Goal: Transaction & Acquisition: Purchase product/service

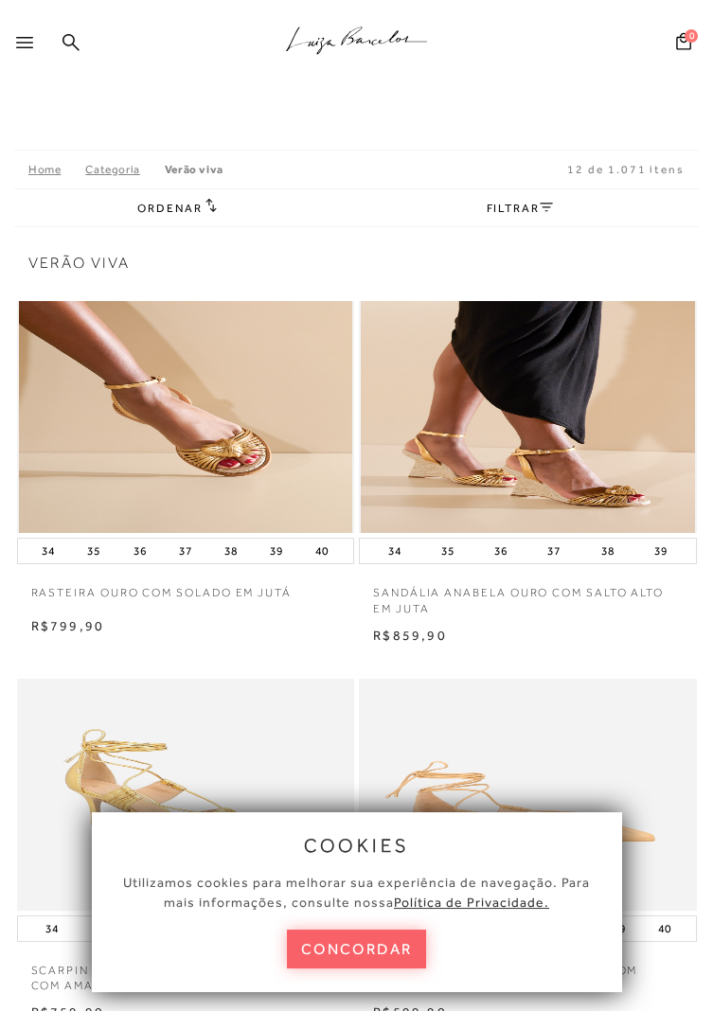
click at [19, 34] on div at bounding box center [28, 48] width 25 height 28
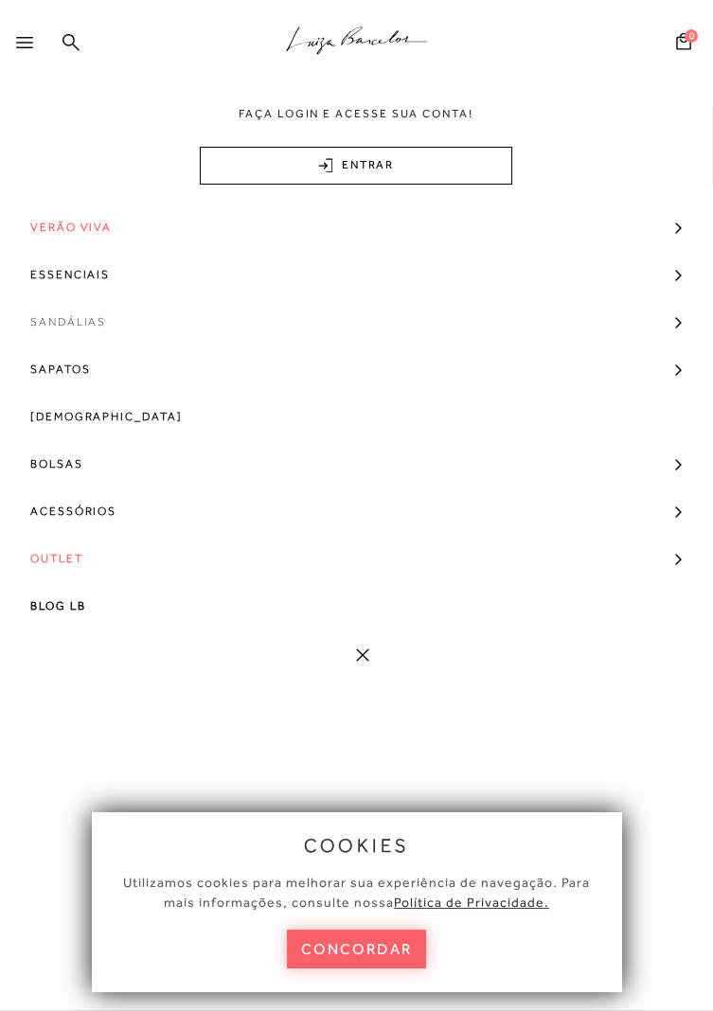
click at [92, 324] on span "Sandálias" at bounding box center [68, 321] width 76 height 47
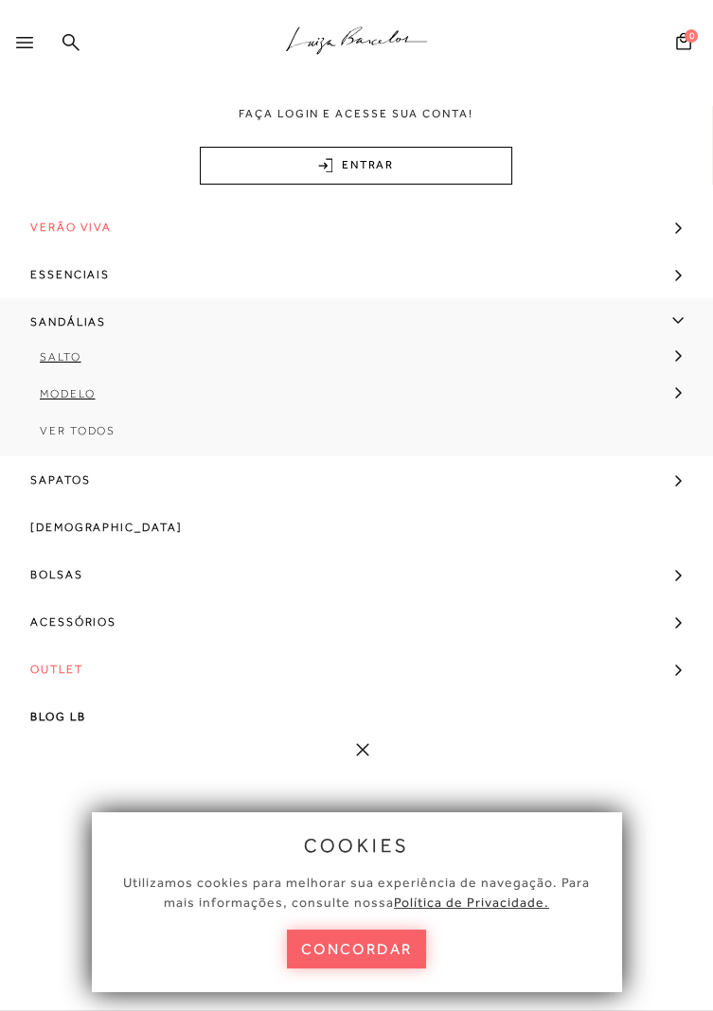
click at [98, 429] on span "Ver Todos" at bounding box center [78, 430] width 76 height 13
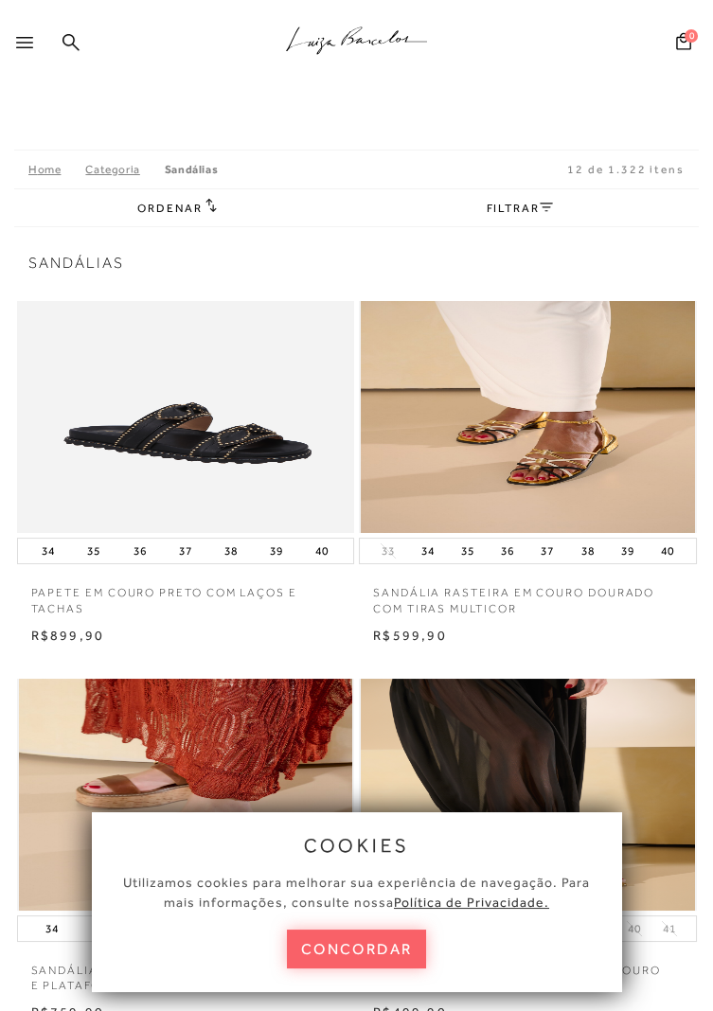
click at [18, 37] on icon at bounding box center [24, 42] width 17 height 11
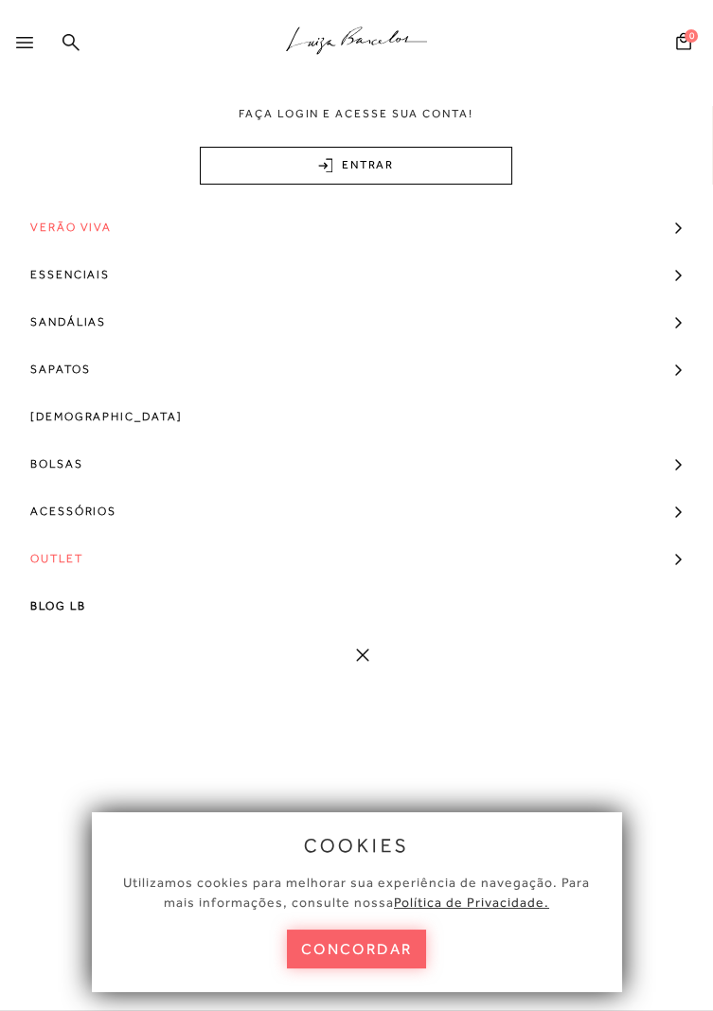
click at [399, 955] on button "concordar" at bounding box center [357, 948] width 140 height 39
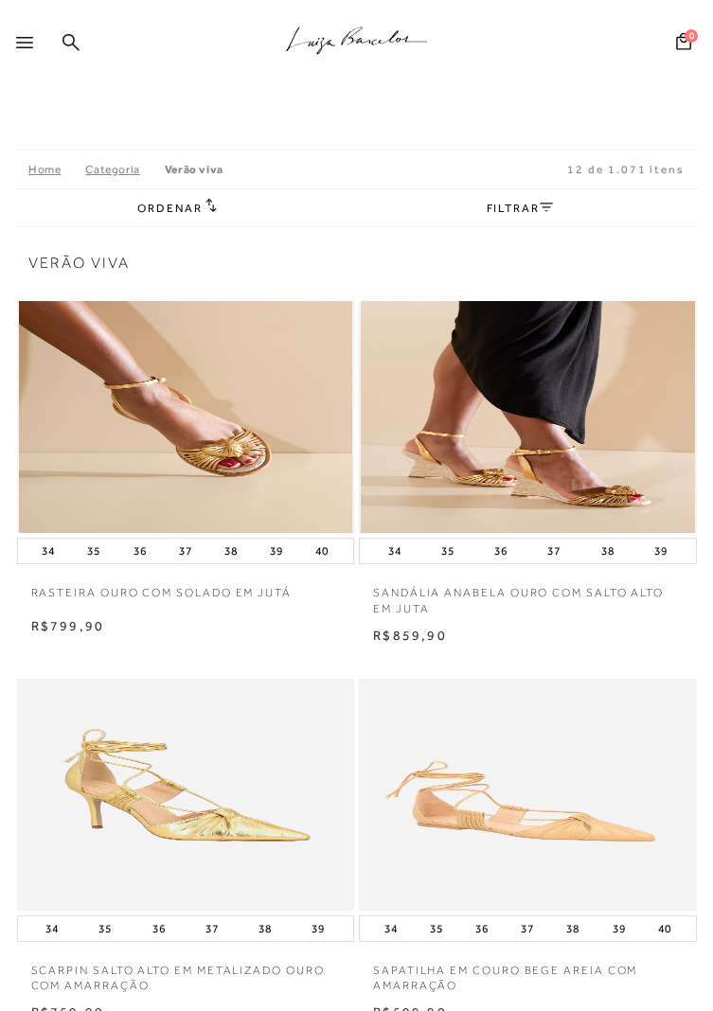
click at [26, 33] on div at bounding box center [20, 44] width 41 height 38
click at [540, 214] on link "FILTRAR" at bounding box center [519, 208] width 66 height 13
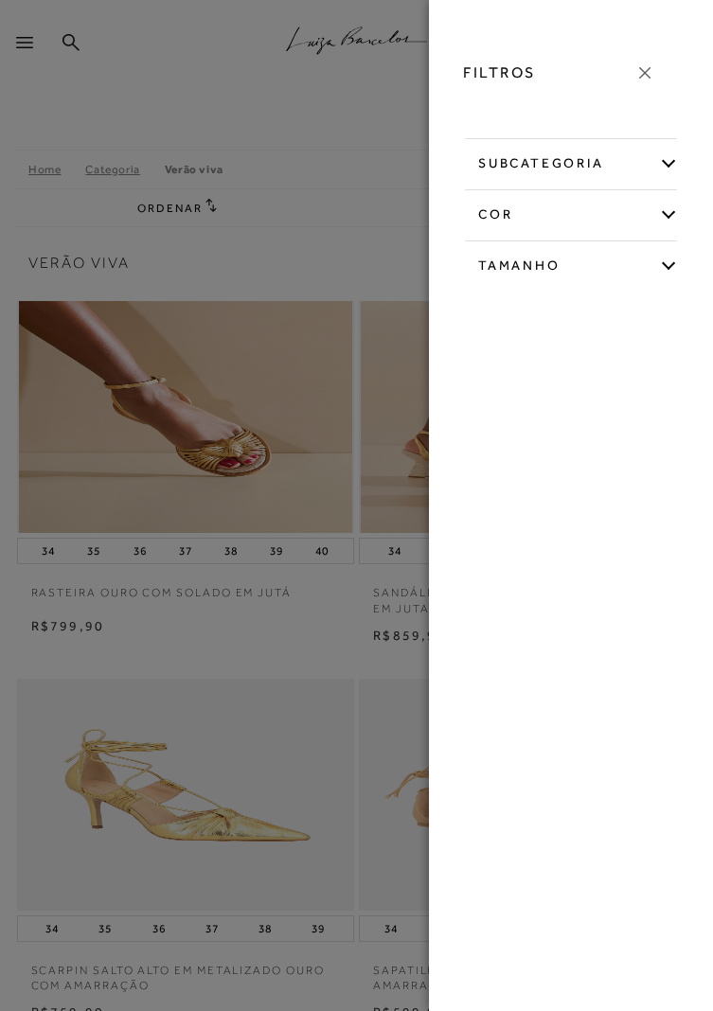
click at [665, 223] on div "cor" at bounding box center [571, 211] width 214 height 44
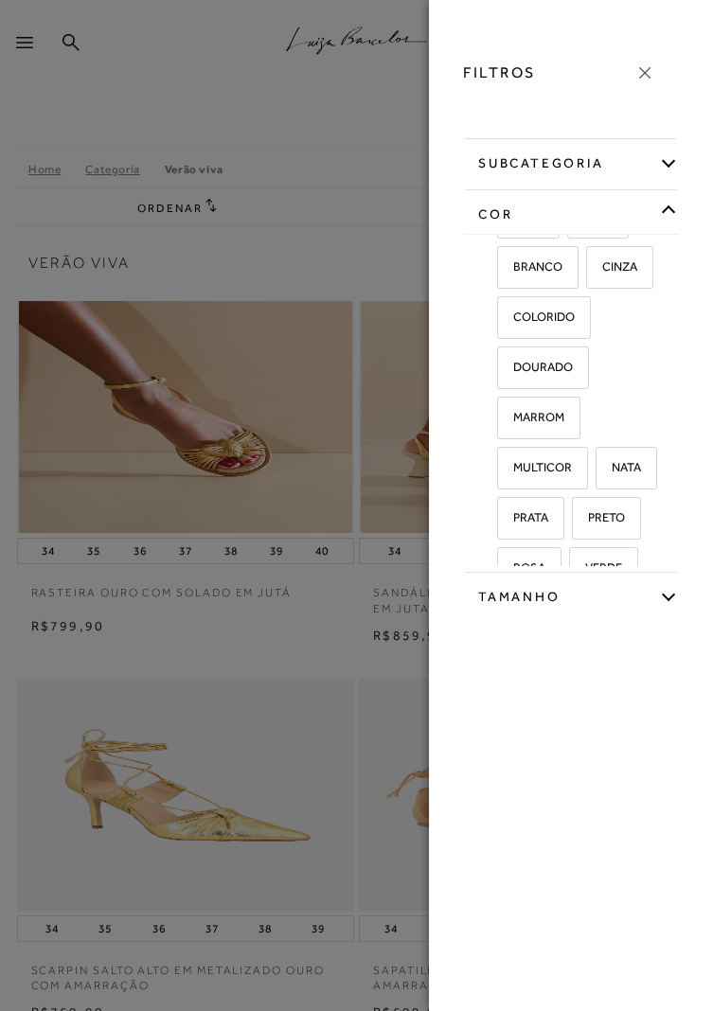
scroll to position [174, 0]
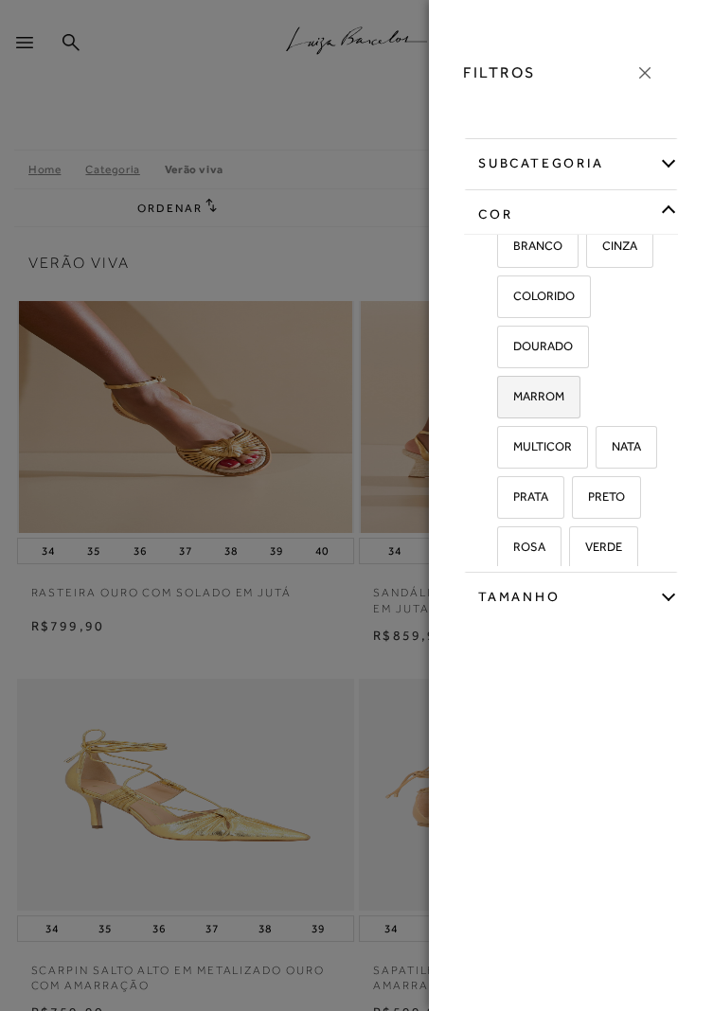
click at [556, 399] on span "MARROM" at bounding box center [531, 396] width 65 height 14
click at [513, 399] on input "MARROM" at bounding box center [503, 399] width 19 height 19
checkbox input "true"
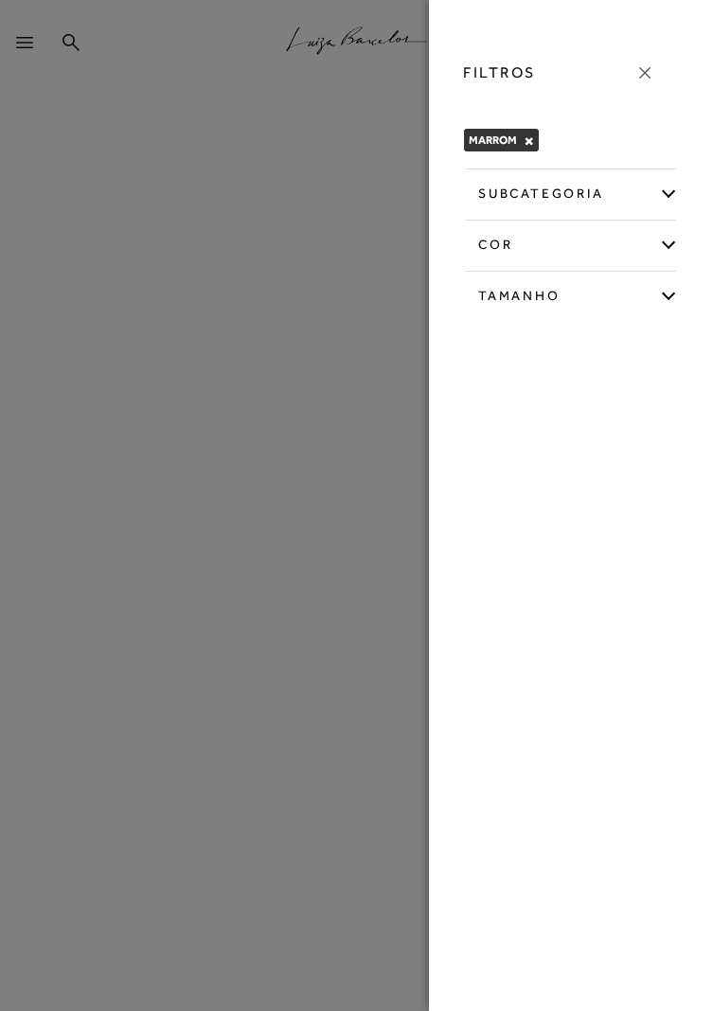
click at [335, 765] on div at bounding box center [356, 505] width 713 height 1011
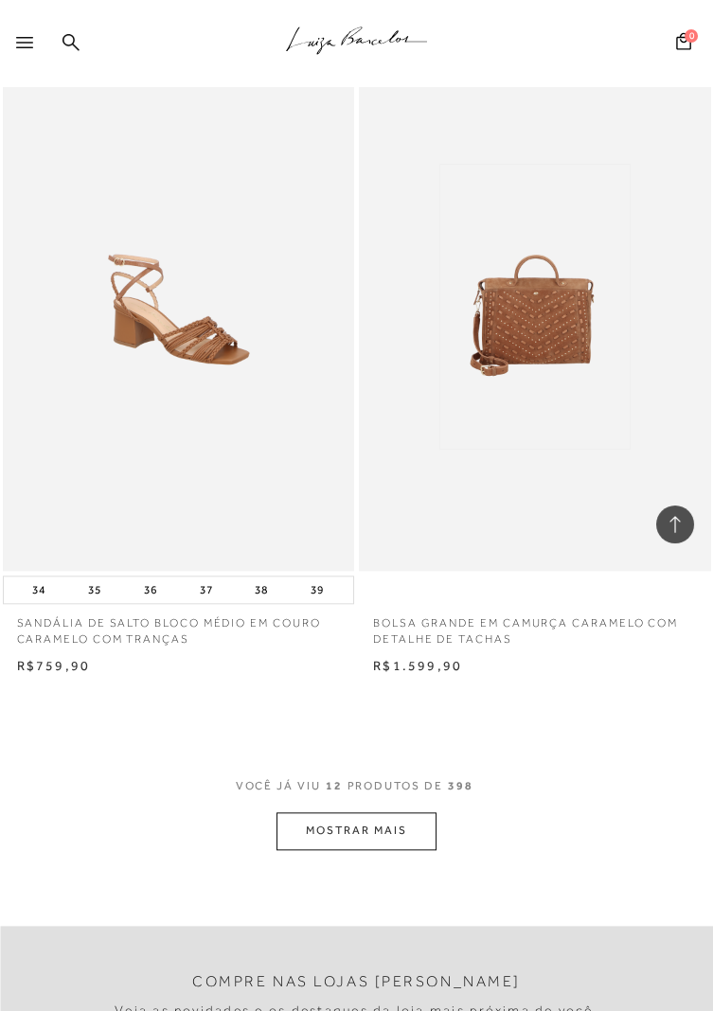
scroll to position [3422, 0]
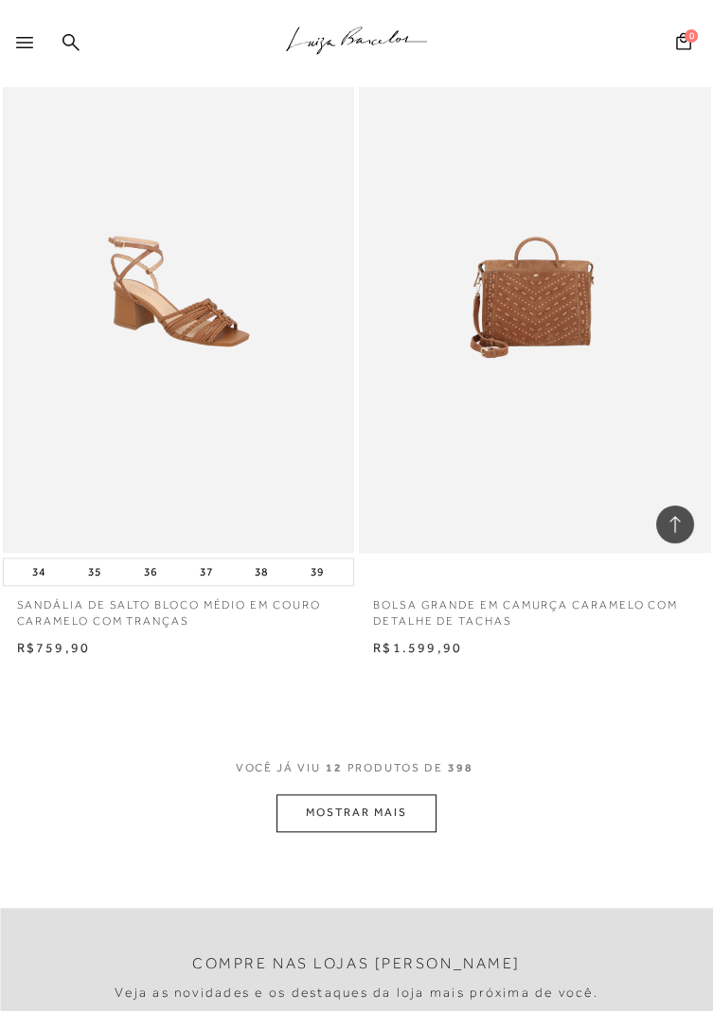
click at [394, 828] on button "MOSTRAR MAIS" at bounding box center [355, 812] width 159 height 37
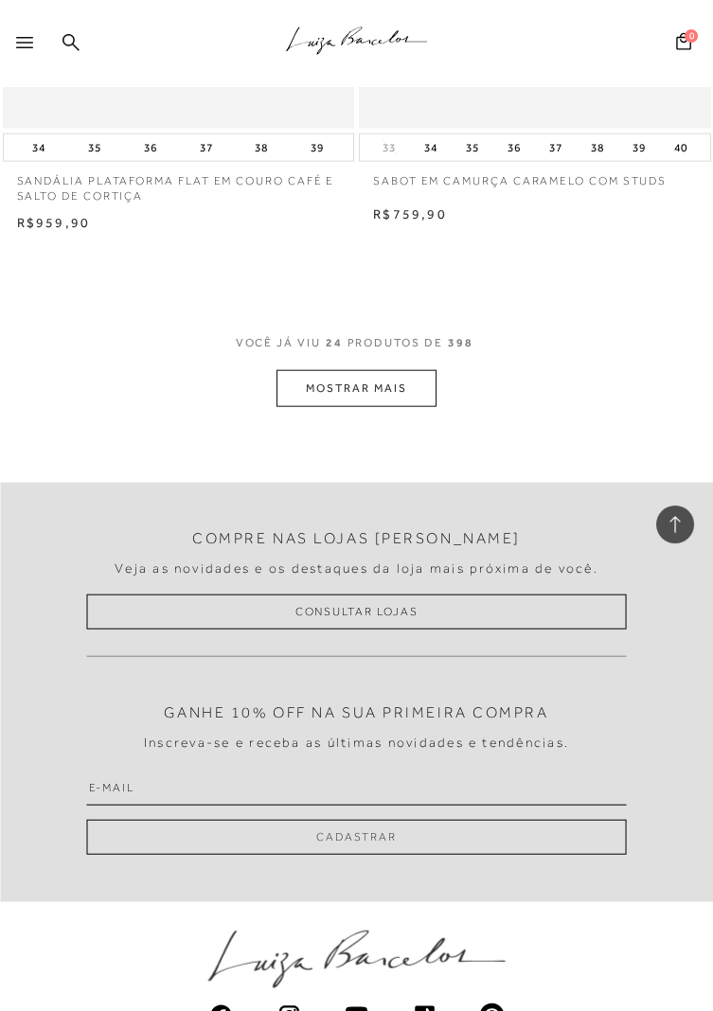
scroll to position [7819, 0]
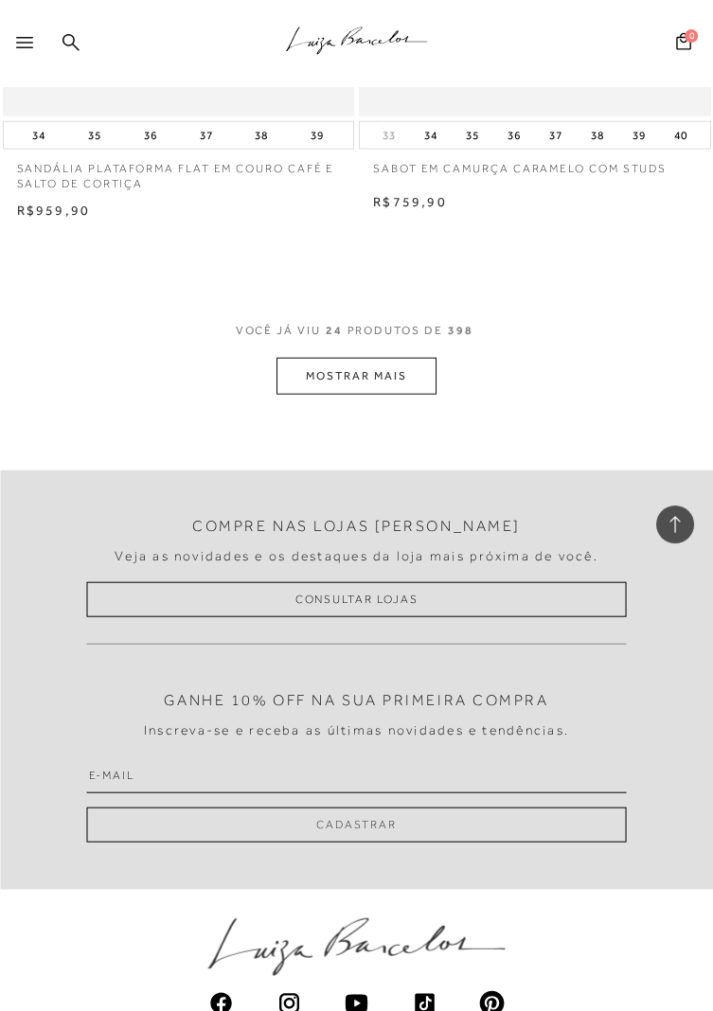
click at [403, 372] on button "MOSTRAR MAIS" at bounding box center [355, 376] width 159 height 37
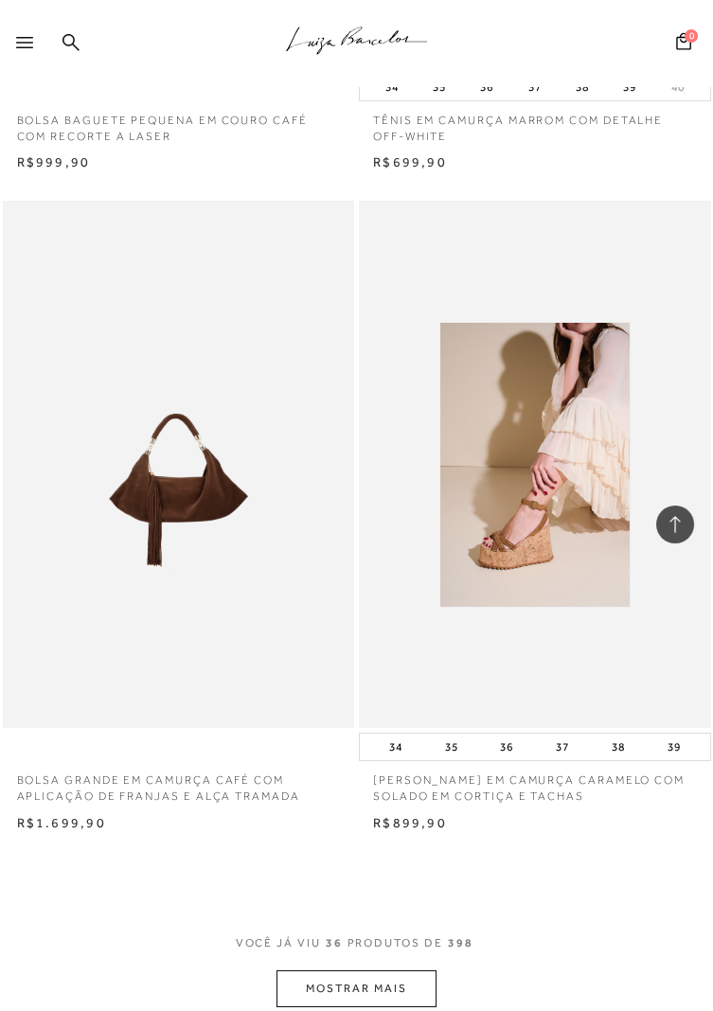
scroll to position [11167, 0]
click at [401, 993] on button "MOSTRAR MAIS" at bounding box center [355, 989] width 159 height 37
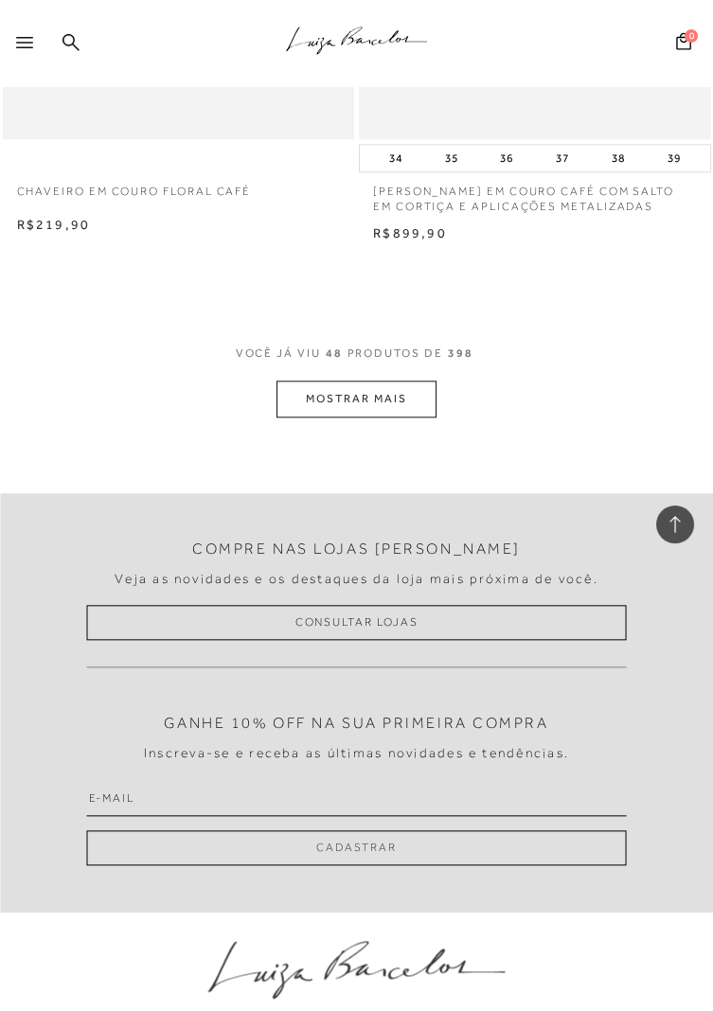
scroll to position [15733, 0]
click at [396, 417] on button "MOSTRAR MAIS" at bounding box center [355, 398] width 159 height 37
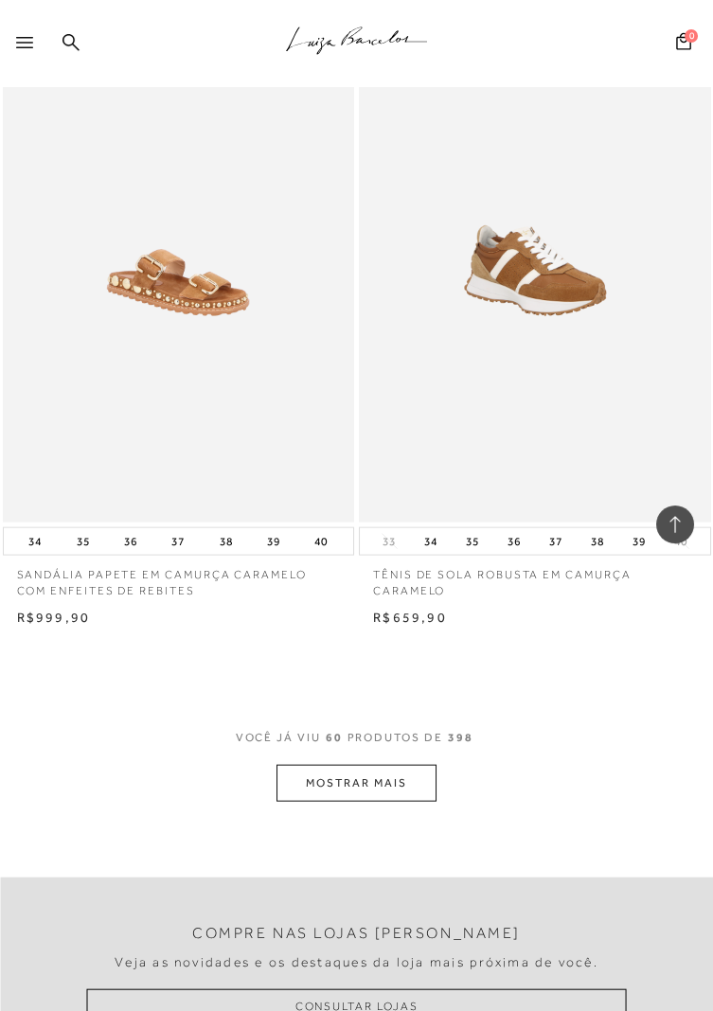
scroll to position [19312, 0]
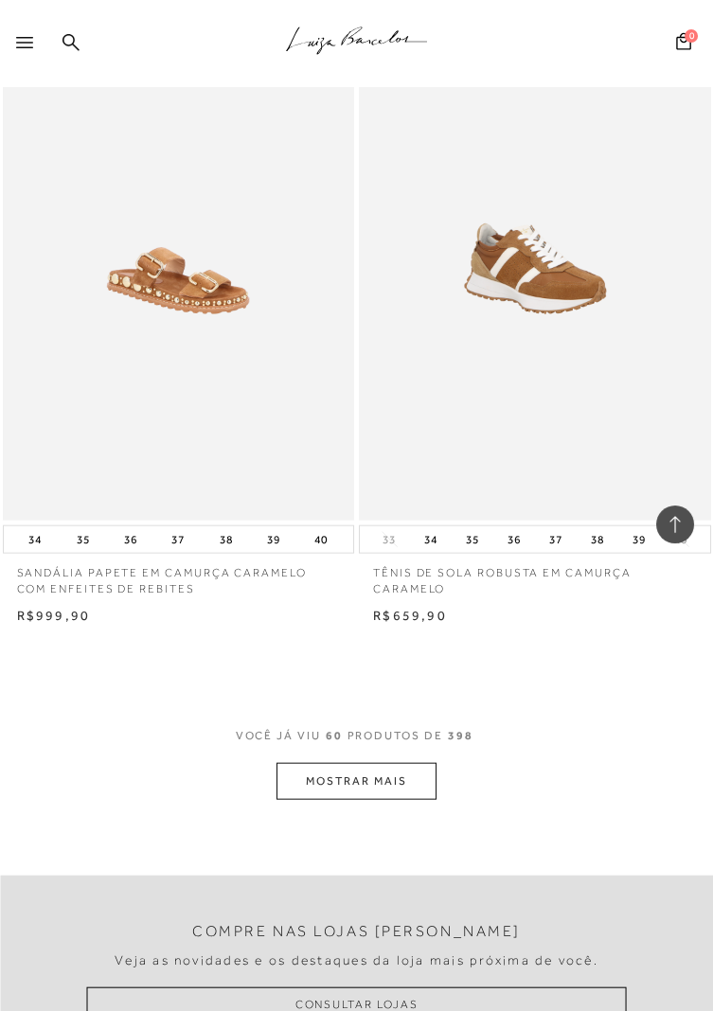
click at [414, 800] on button "MOSTRAR MAIS" at bounding box center [355, 781] width 159 height 37
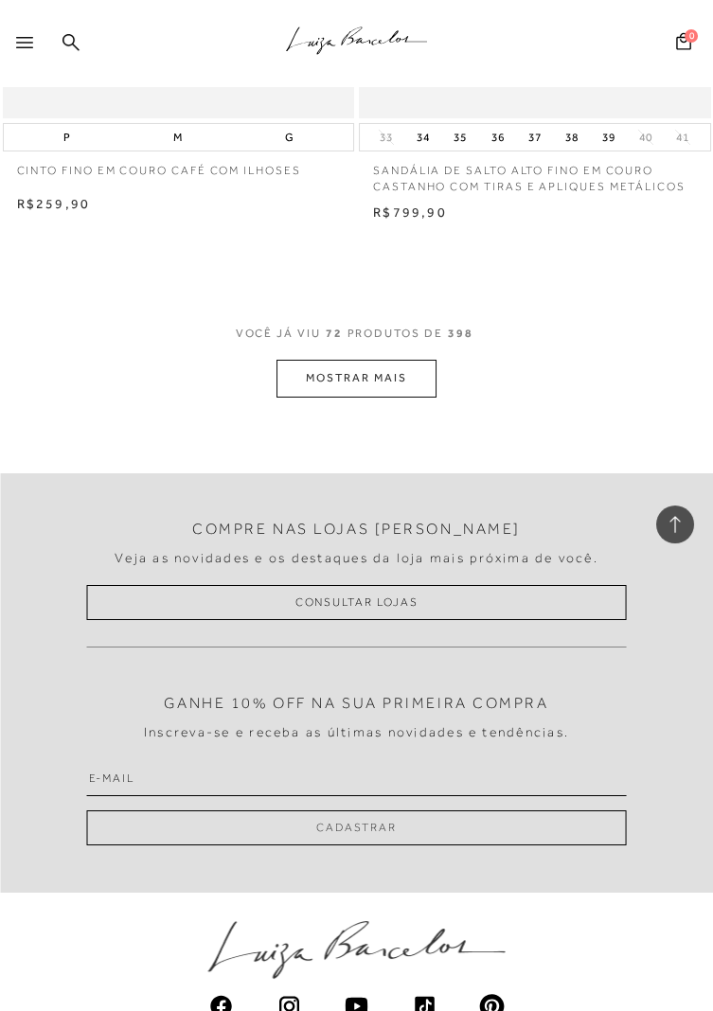
scroll to position [23681, 0]
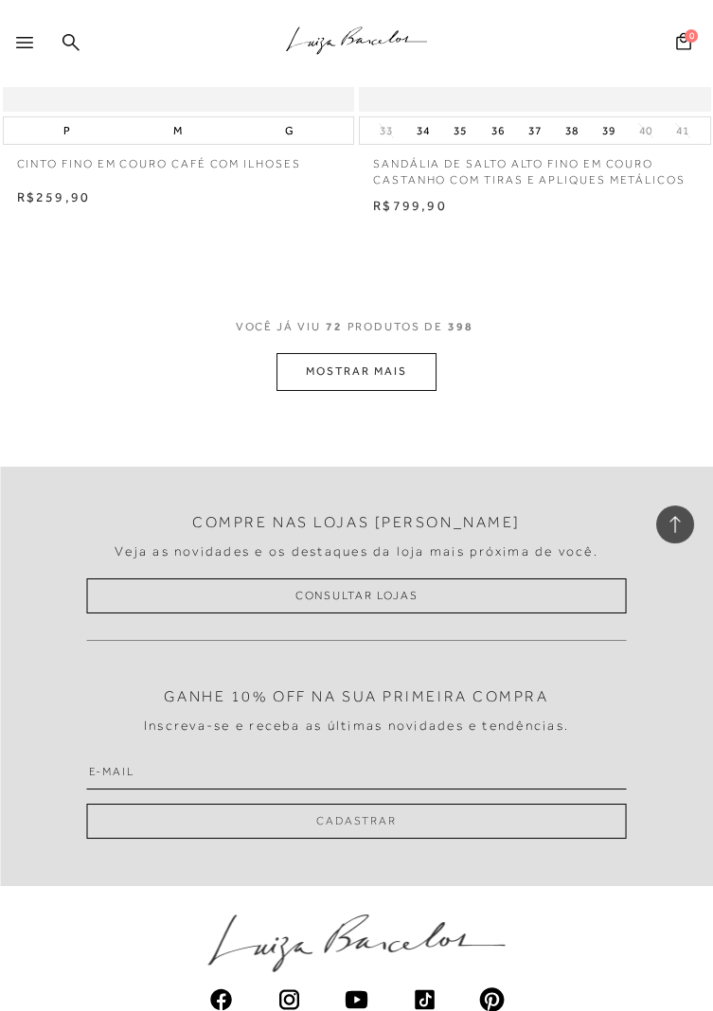
click at [406, 390] on button "MOSTRAR MAIS" at bounding box center [355, 371] width 159 height 37
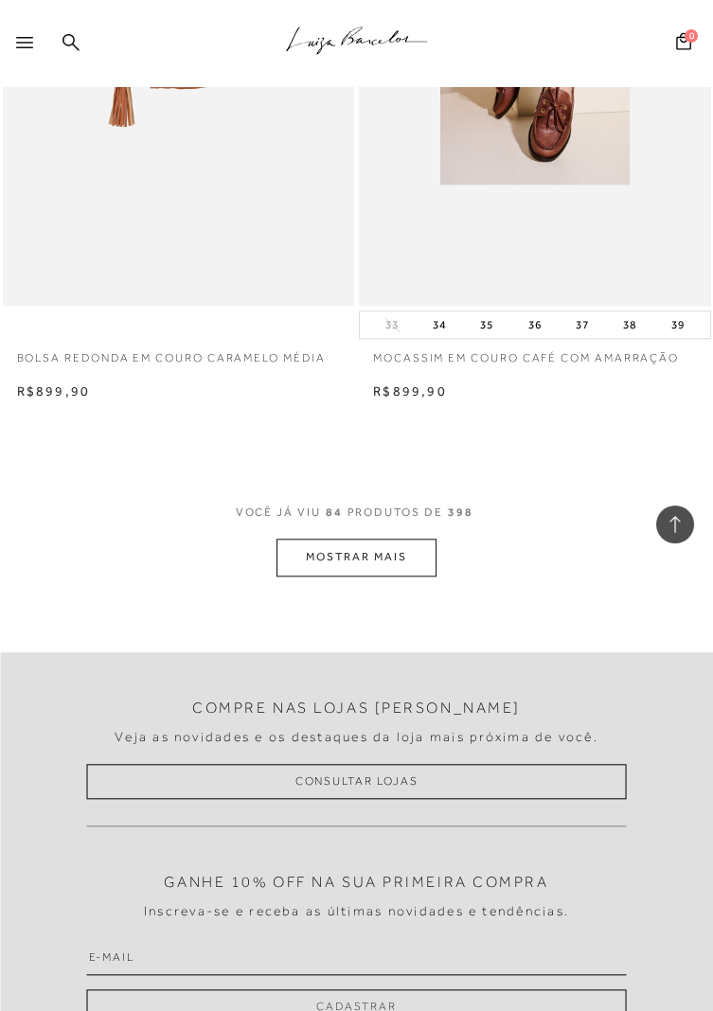
scroll to position [27476, 0]
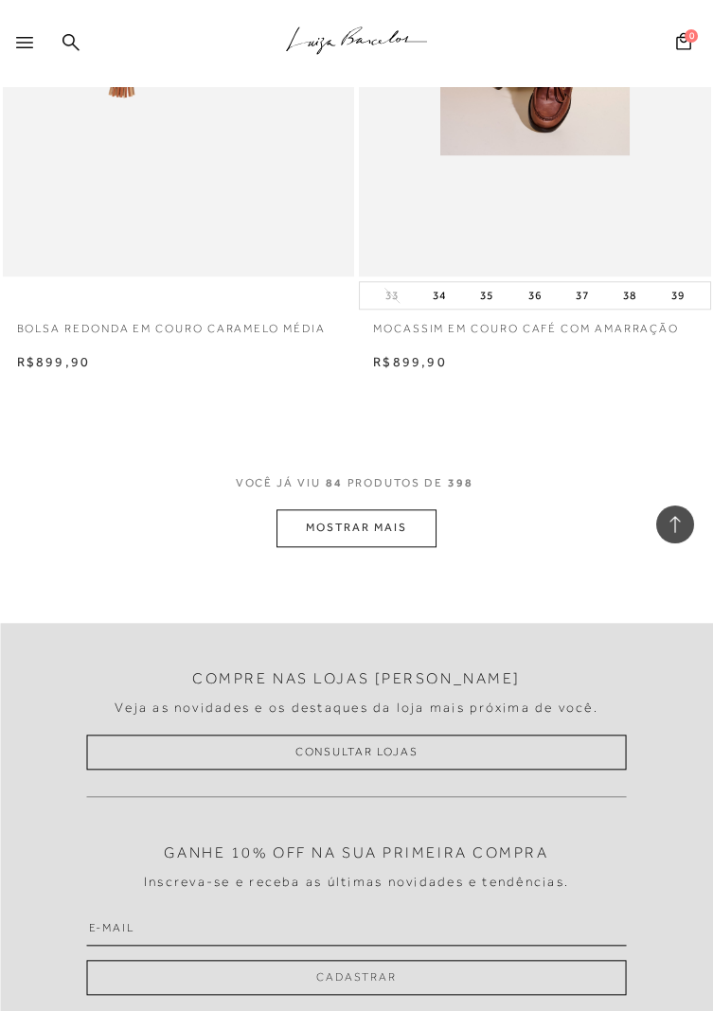
click at [393, 540] on button "MOSTRAR MAIS" at bounding box center [355, 527] width 159 height 37
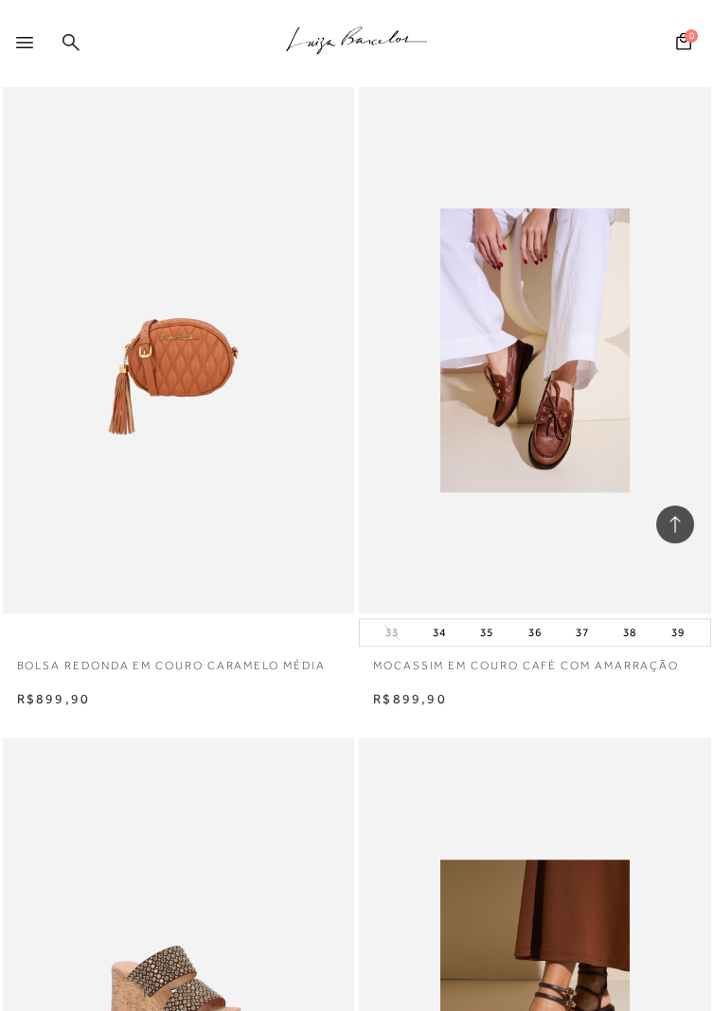
scroll to position [27119, 0]
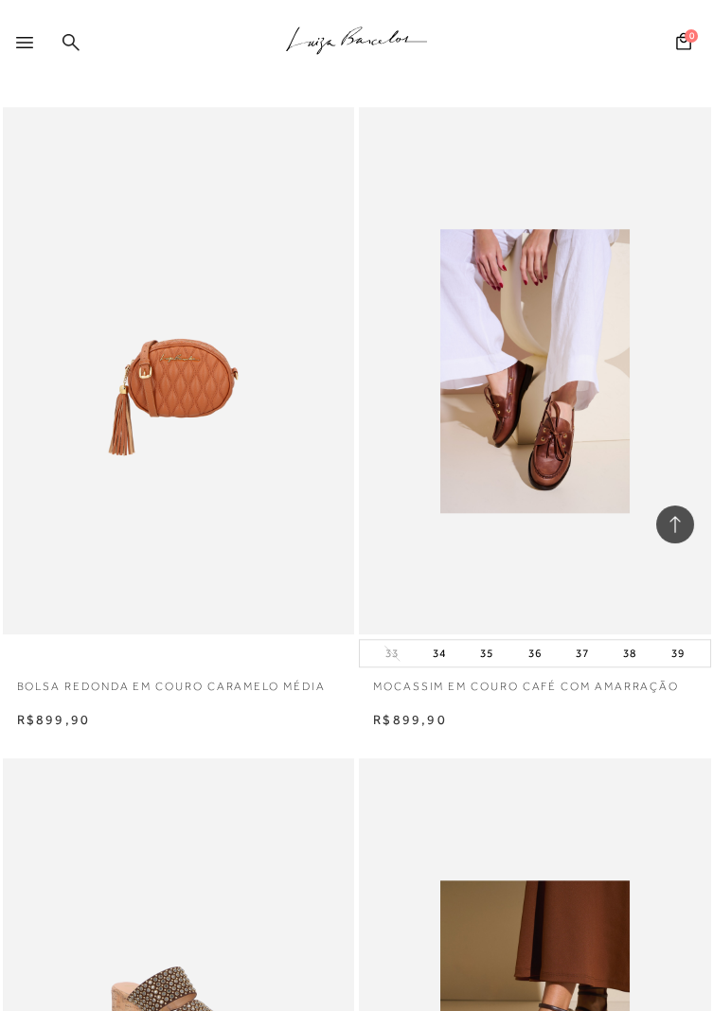
click at [72, 38] on icon at bounding box center [70, 42] width 17 height 18
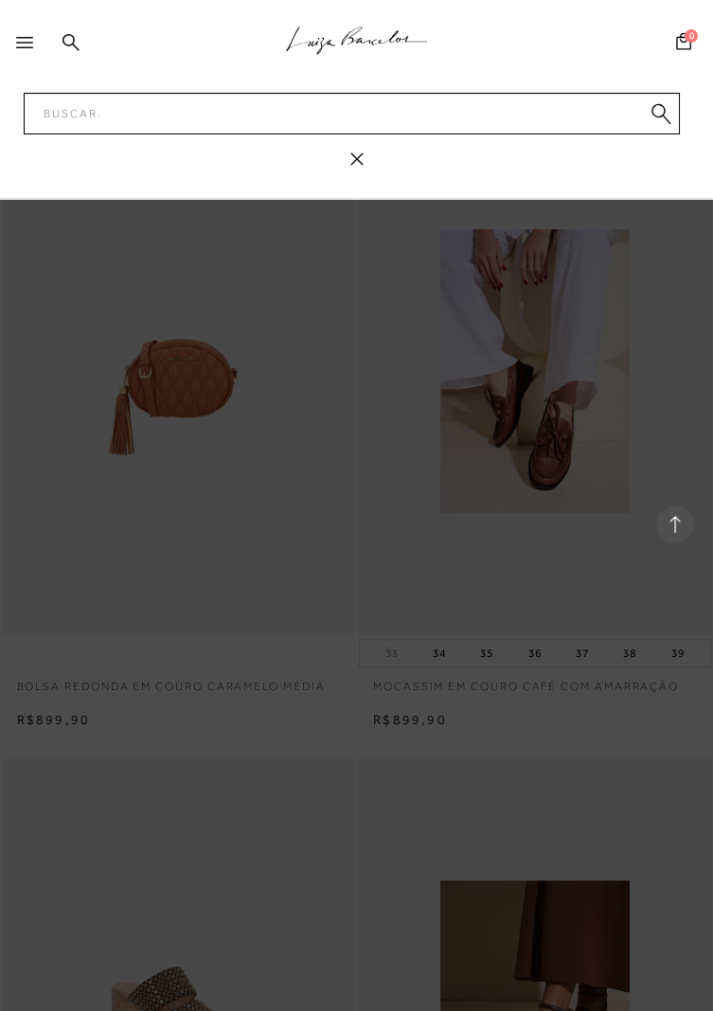
click at [132, 103] on input "Pesquisar" at bounding box center [352, 114] width 656 height 42
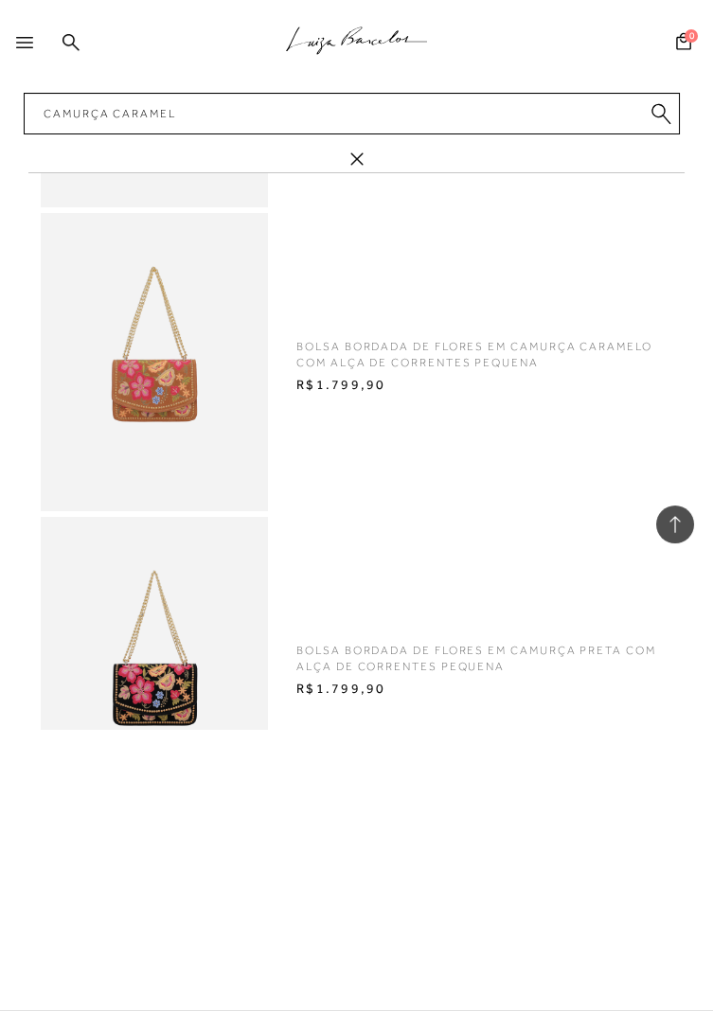
type input "Camurça caramelo"
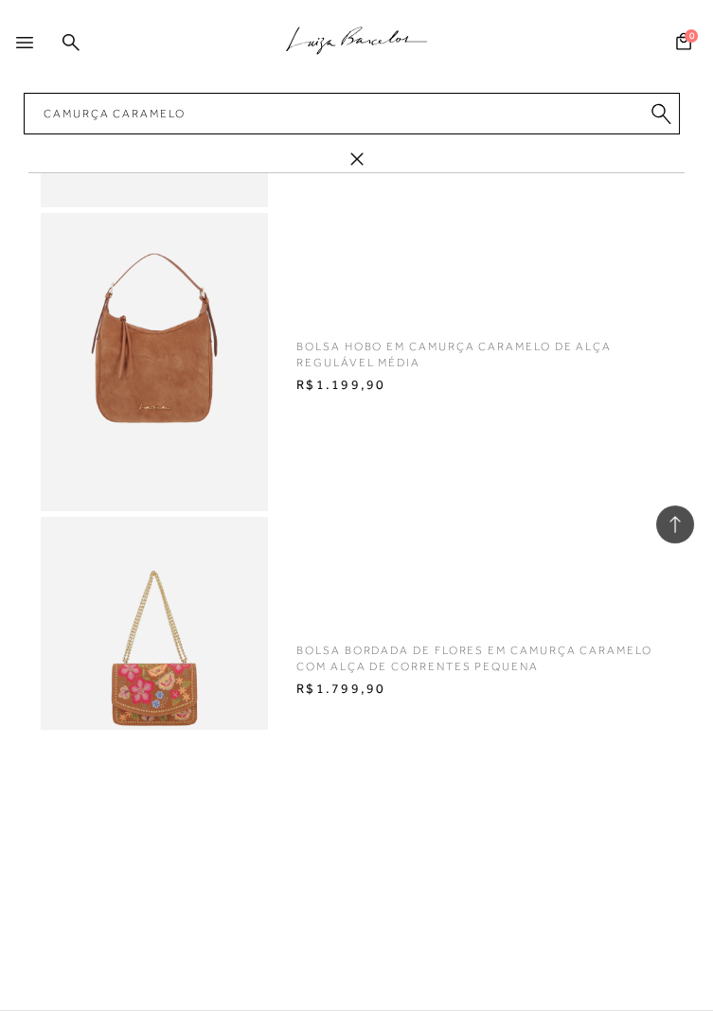
click at [661, 122] on icon "submit" at bounding box center [660, 114] width 21 height 22
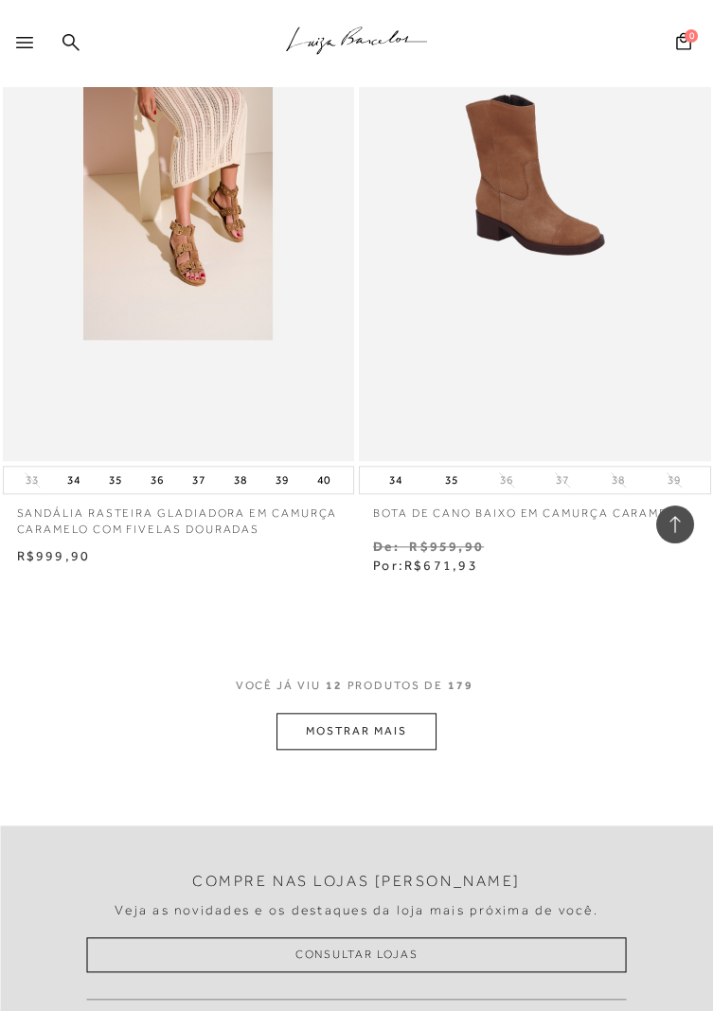
click at [590, 684] on div "VOCê JÁ VIU 12 PRODUTOS DE 179 MOSTRAR MAIS" at bounding box center [356, 714] width 713 height 72
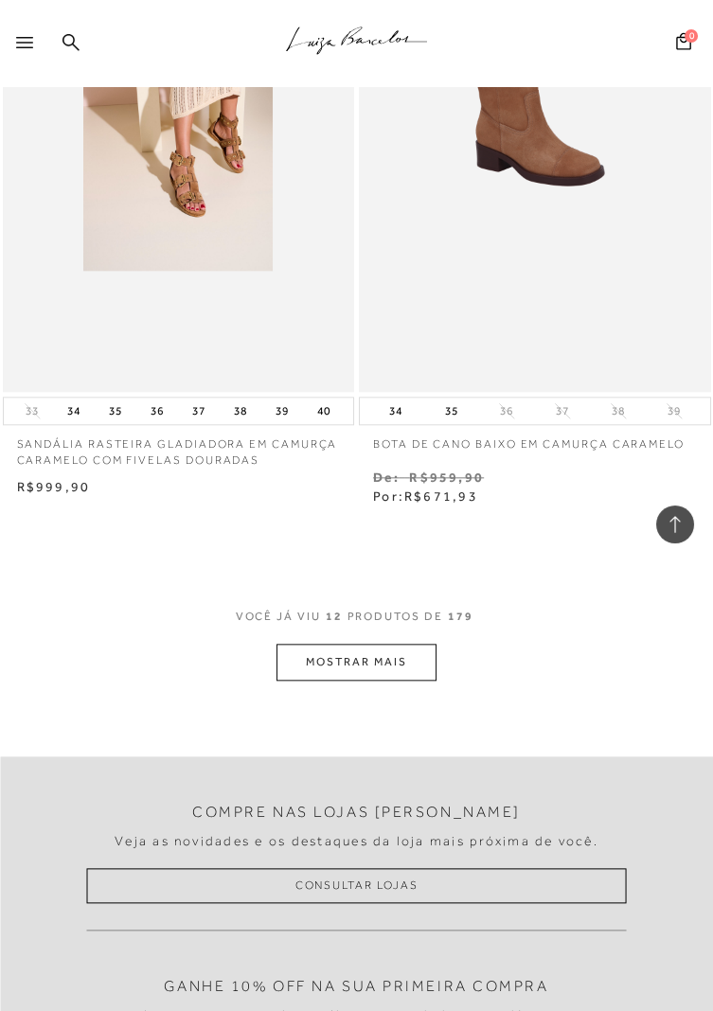
scroll to position [3647, 0]
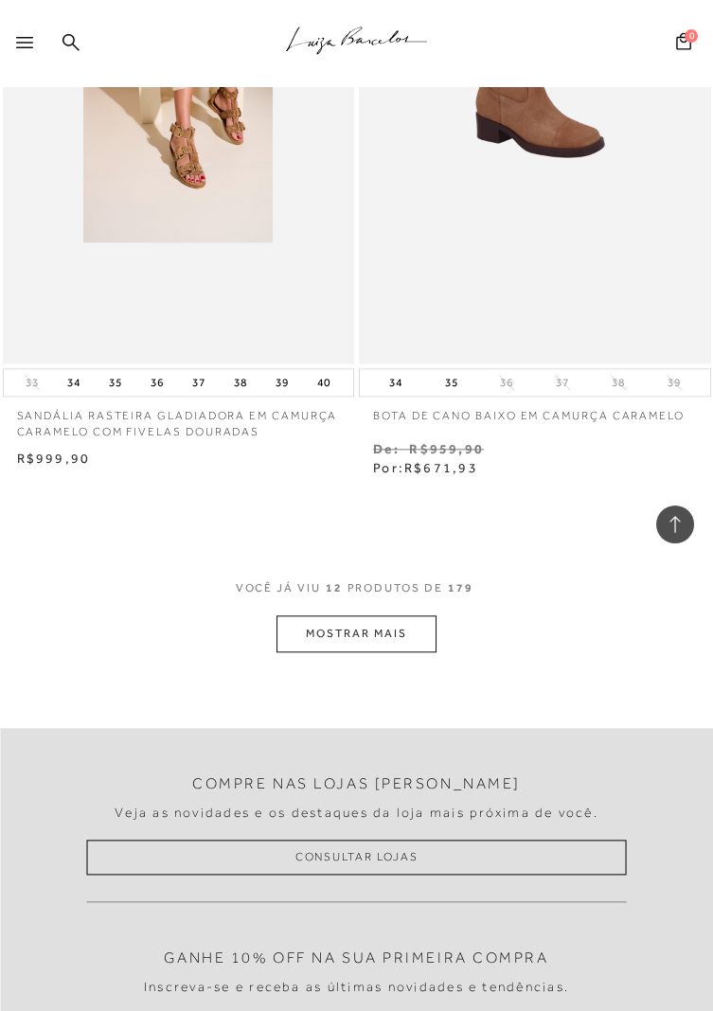
click at [389, 644] on button "MOSTRAR MAIS" at bounding box center [355, 633] width 159 height 37
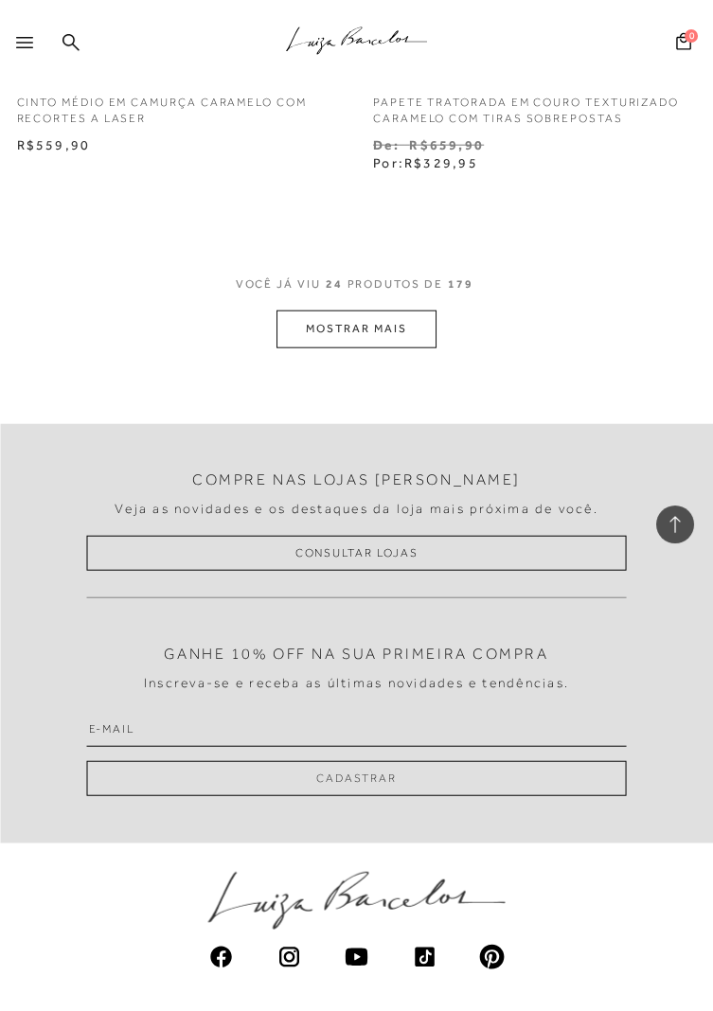
scroll to position [7968, 0]
click at [403, 327] on button "MOSTRAR MAIS" at bounding box center [355, 327] width 159 height 37
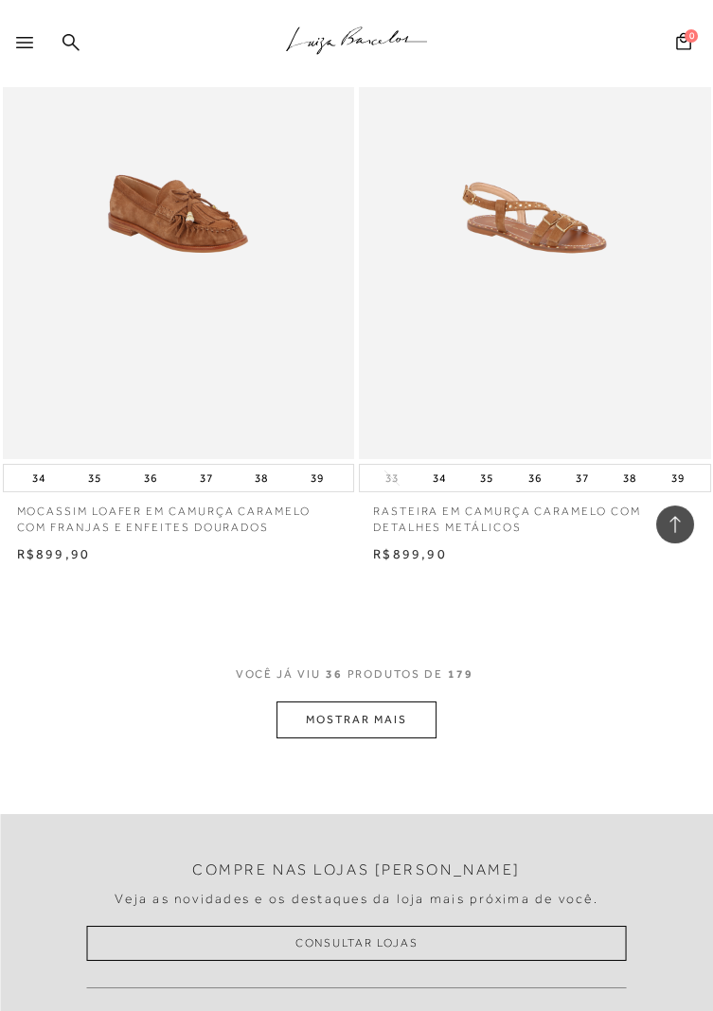
scroll to position [11594, 0]
click at [416, 726] on button "MOSTRAR MAIS" at bounding box center [355, 718] width 159 height 37
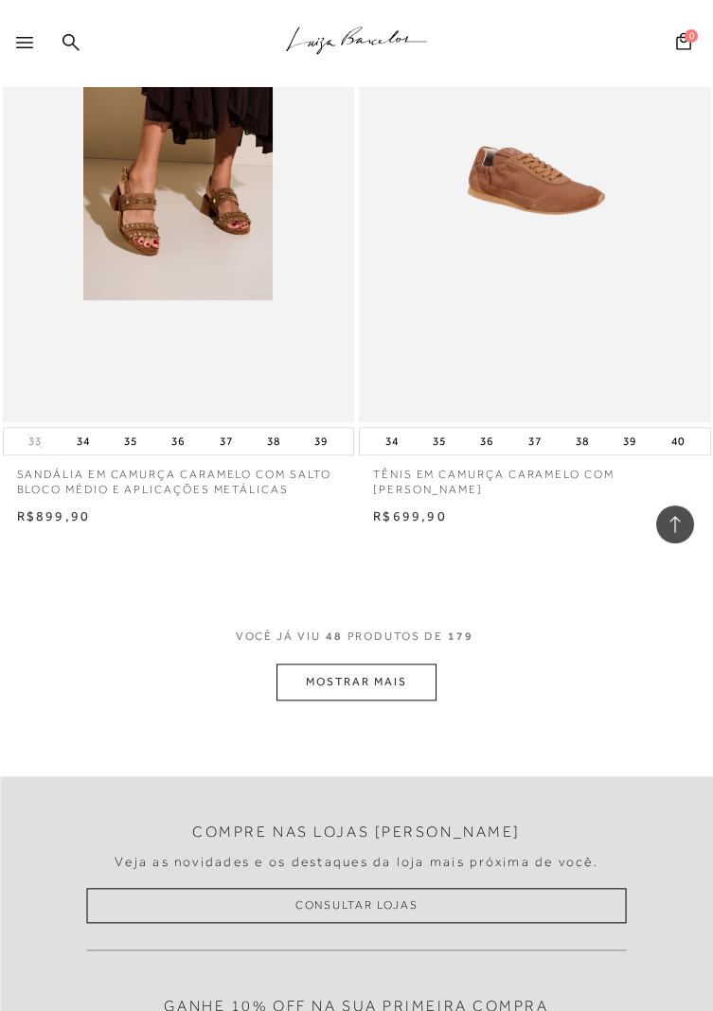
scroll to position [15645, 0]
click at [409, 680] on button "MOSTRAR MAIS" at bounding box center [355, 682] width 159 height 37
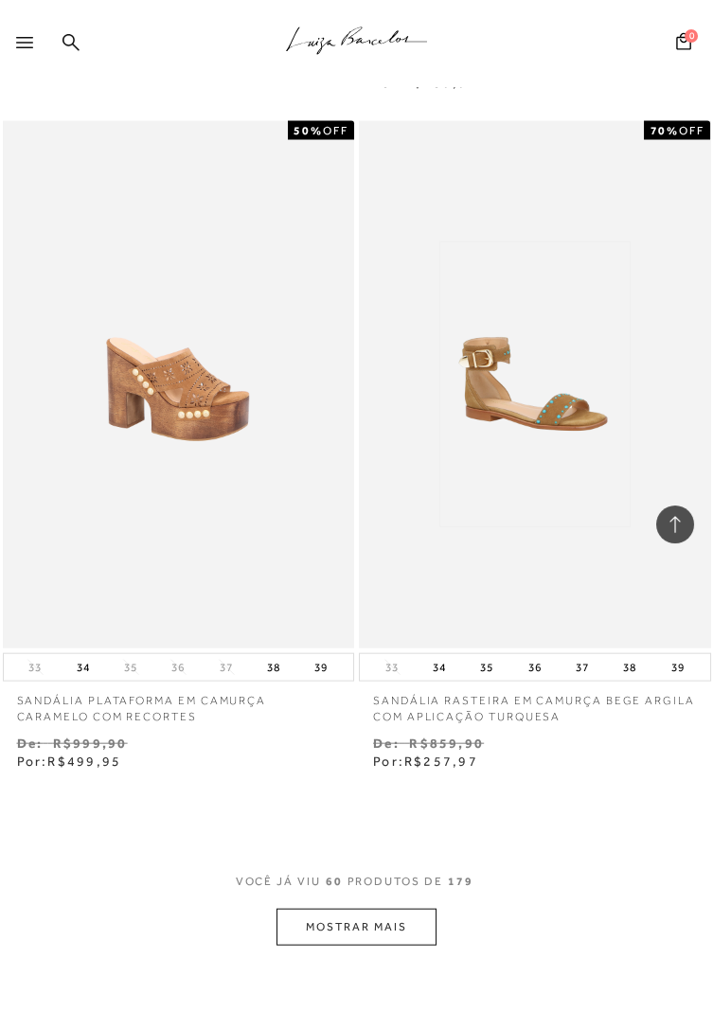
scroll to position [19446, 0]
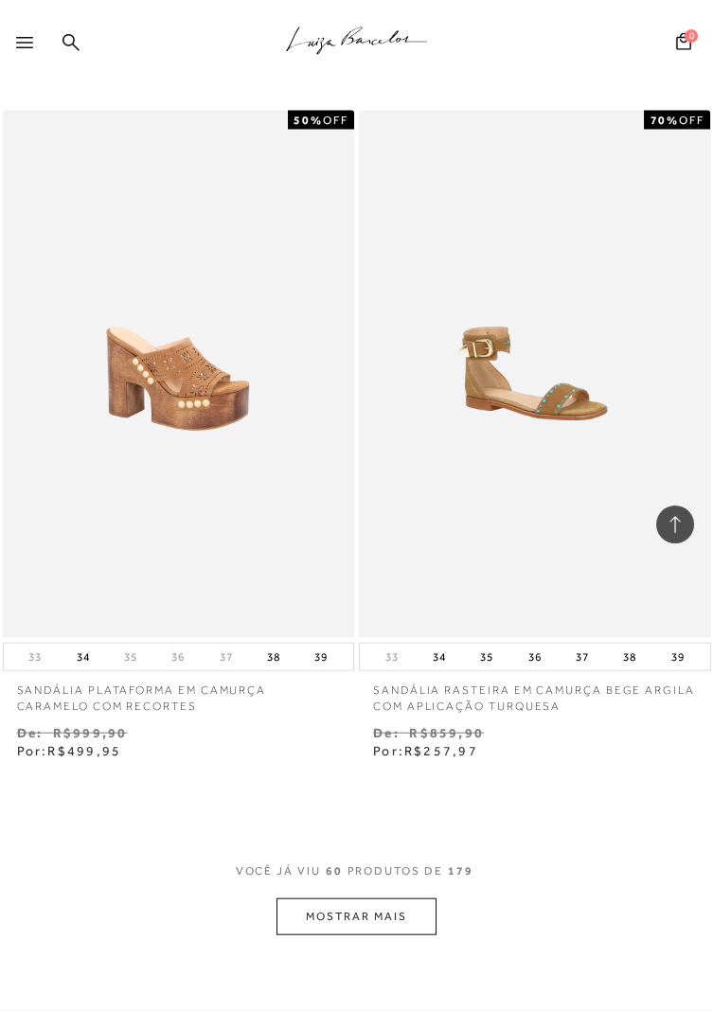
click at [391, 922] on button "MOSTRAR MAIS" at bounding box center [355, 916] width 159 height 37
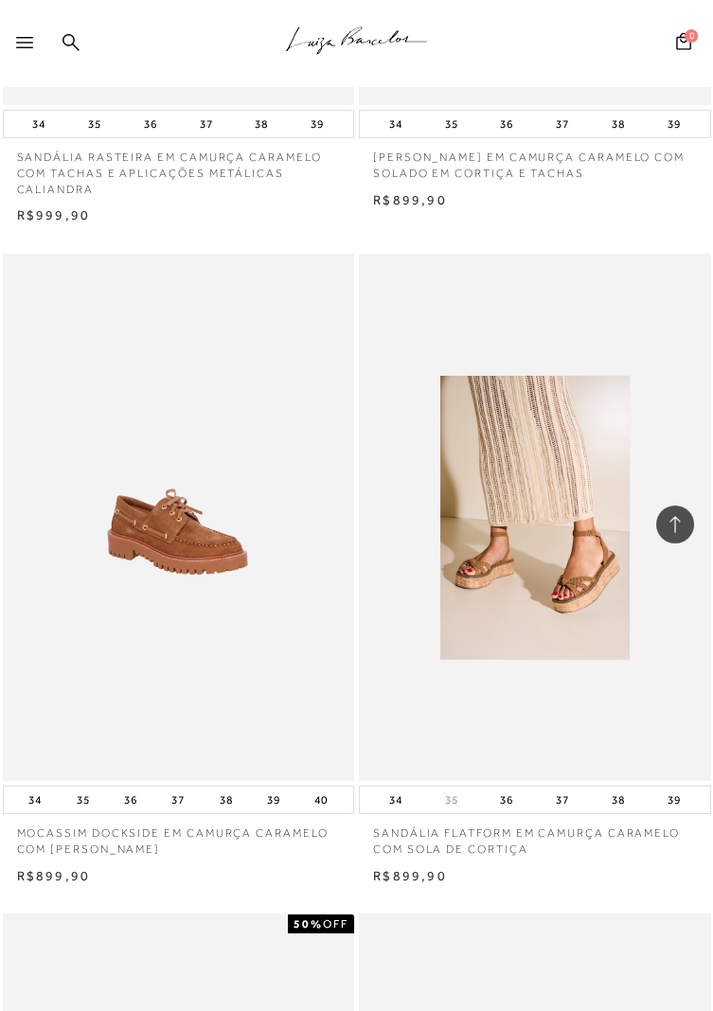
scroll to position [22657, 0]
click at [544, 564] on img at bounding box center [534, 517] width 189 height 284
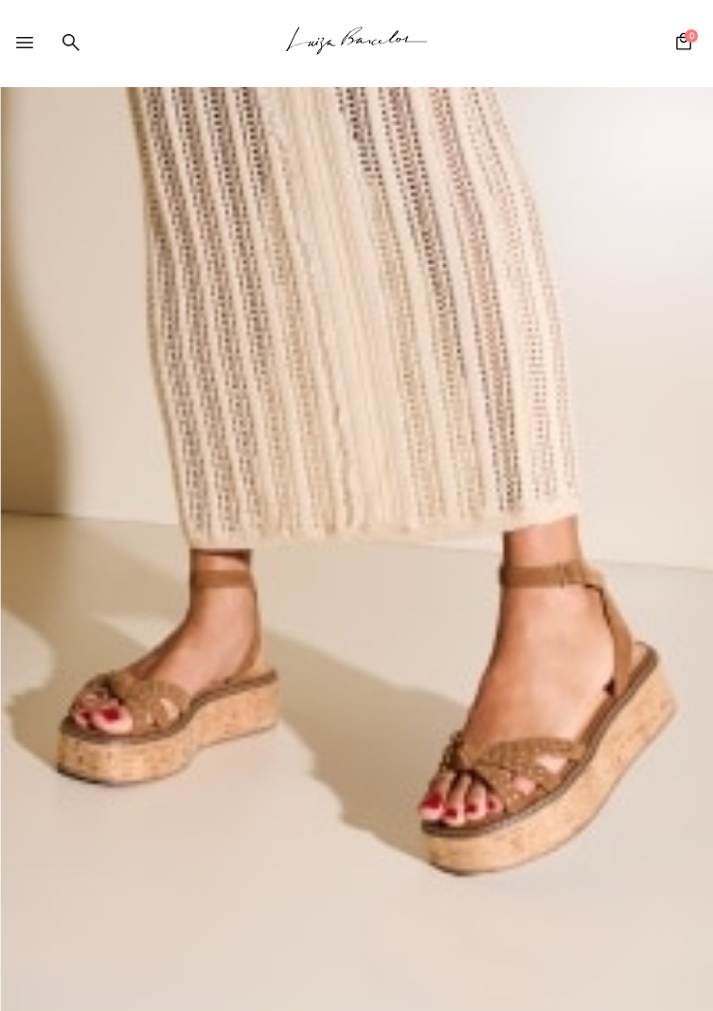
scroll to position [165, 0]
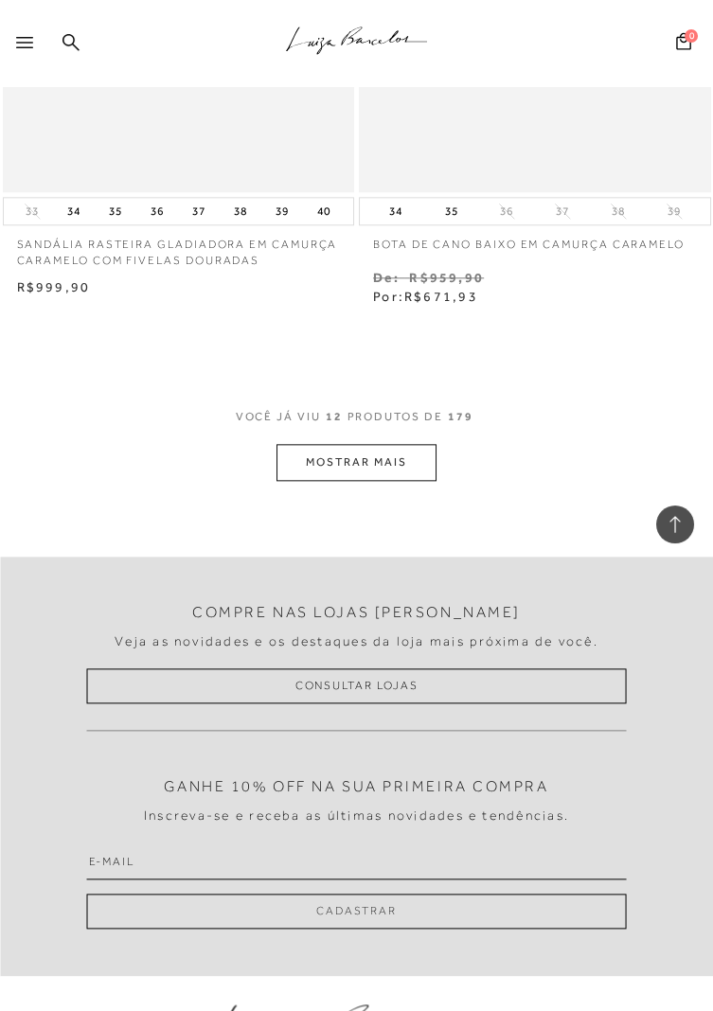
scroll to position [3824, 0]
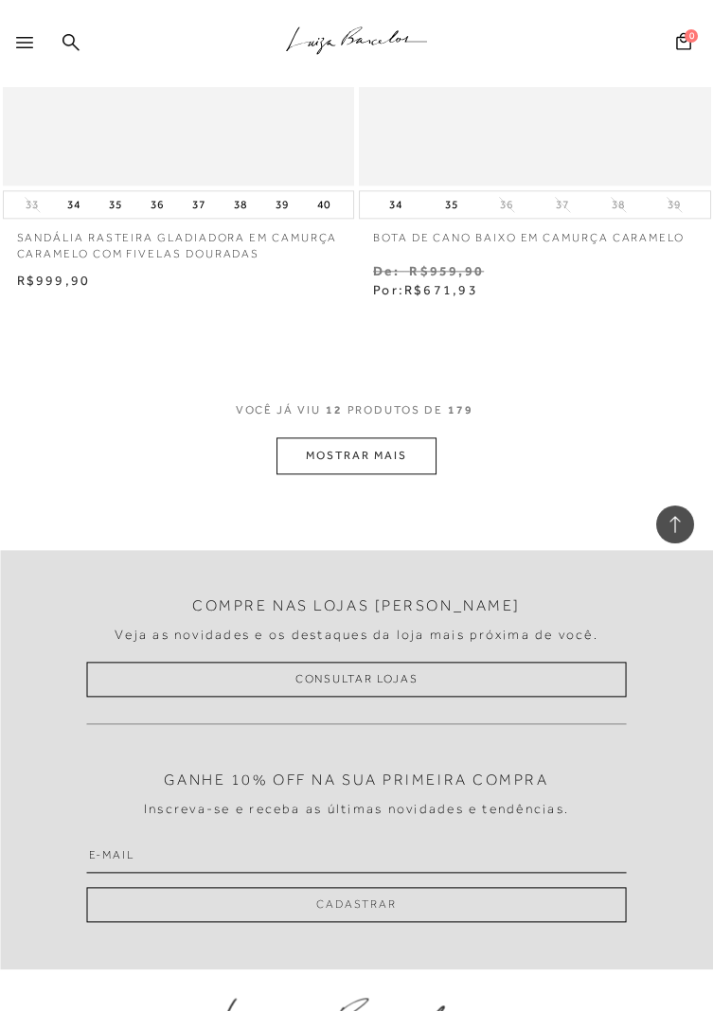
click at [390, 458] on button "MOSTRAR MAIS" at bounding box center [355, 455] width 159 height 37
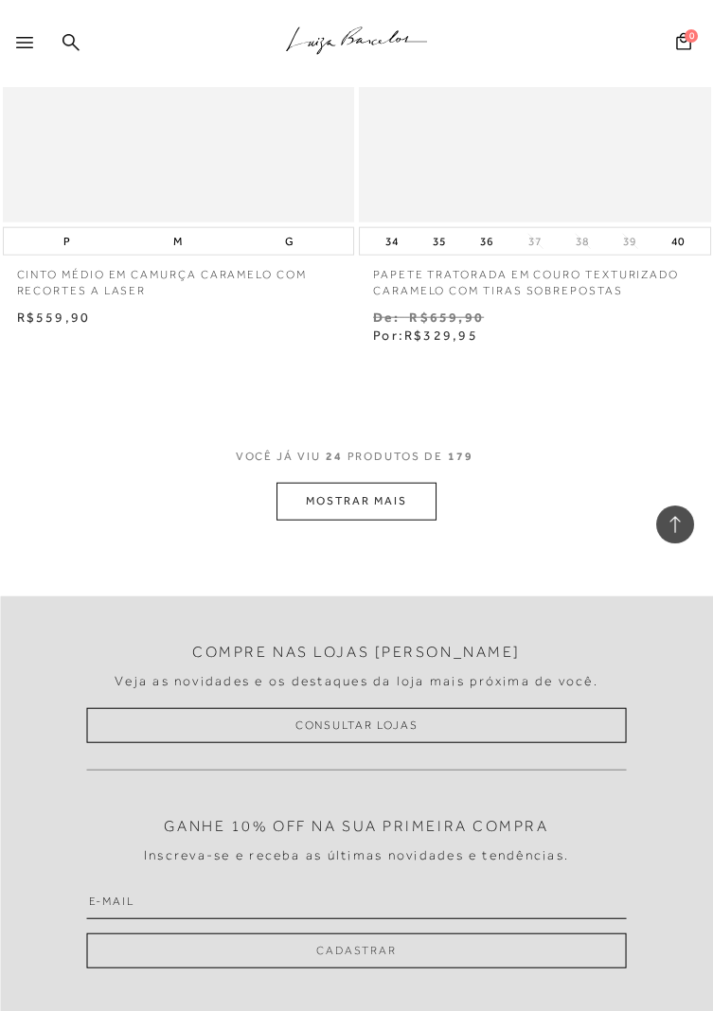
scroll to position [7792, 0]
click at [400, 501] on button "MOSTRAR MAIS" at bounding box center [355, 504] width 159 height 37
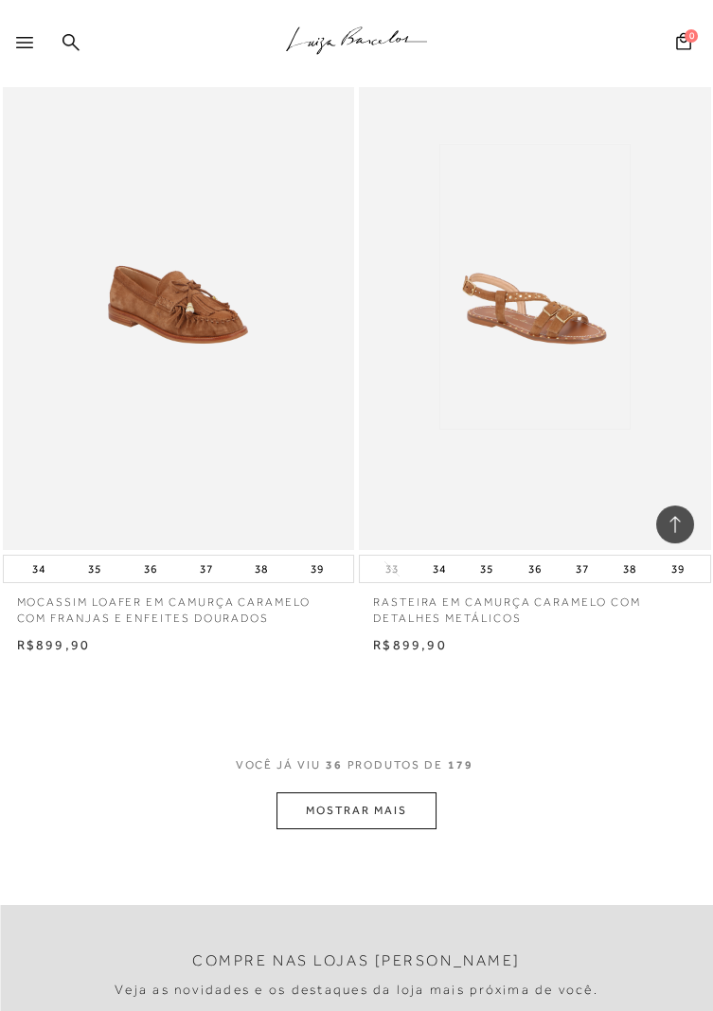
scroll to position [11512, 0]
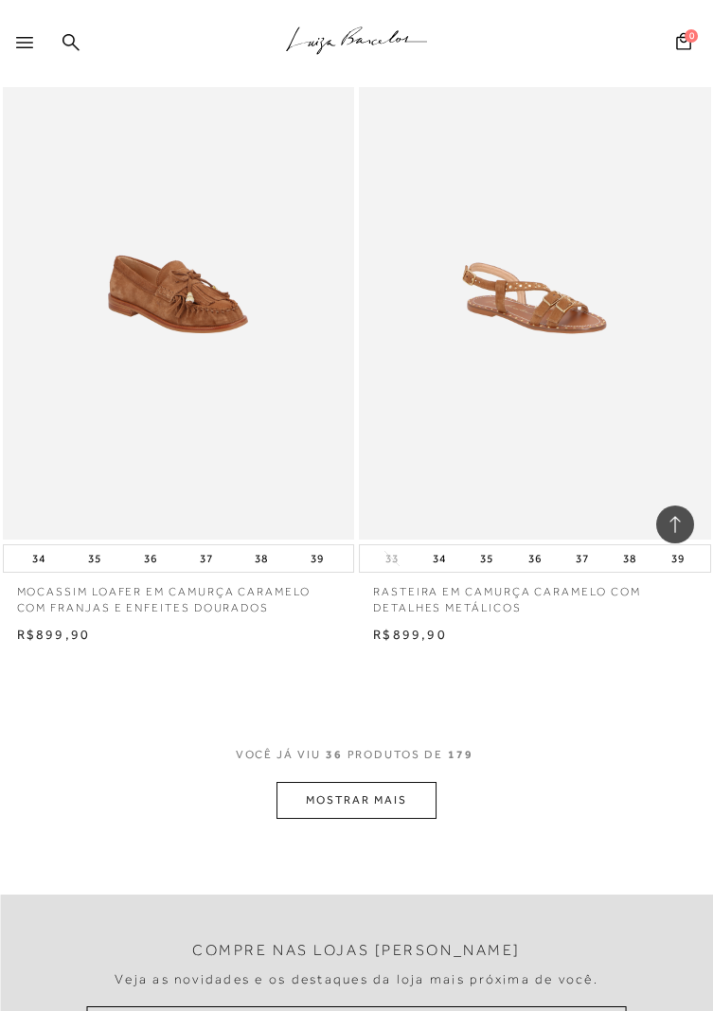
click at [416, 801] on button "MOSTRAR MAIS" at bounding box center [355, 800] width 159 height 37
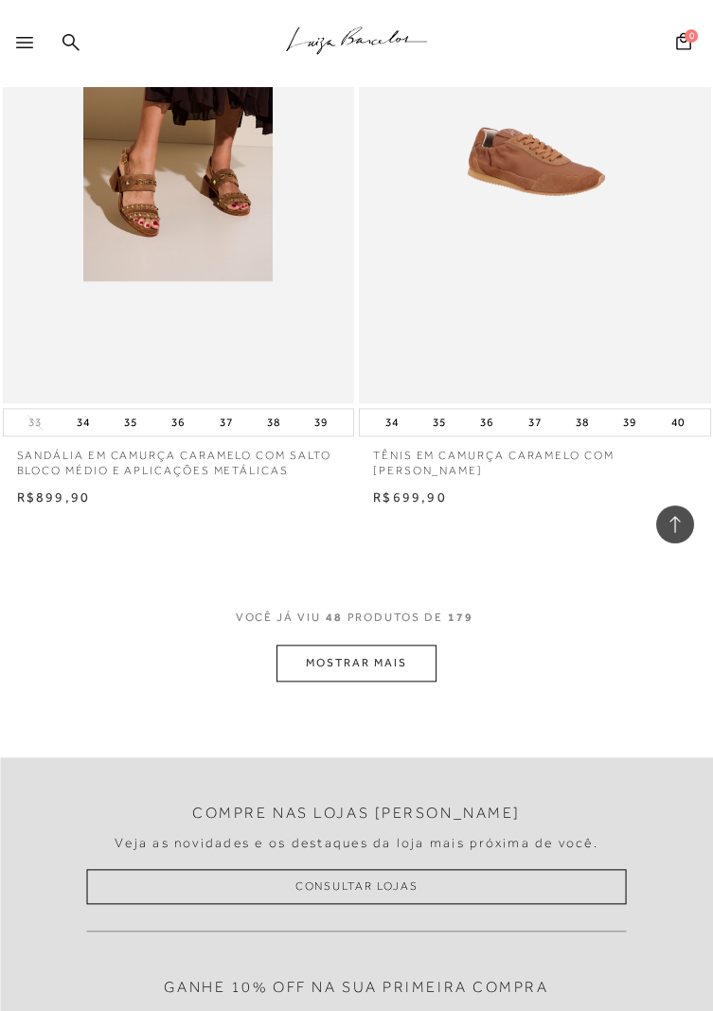
scroll to position [15716, 0]
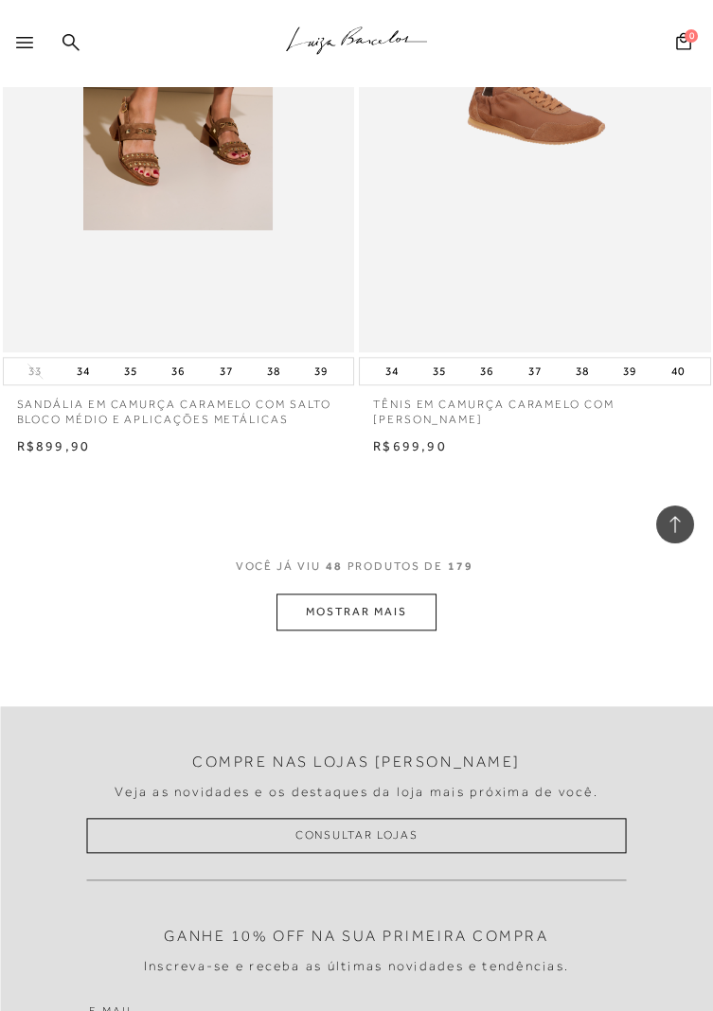
click at [385, 595] on button "MOSTRAR MAIS" at bounding box center [355, 611] width 159 height 37
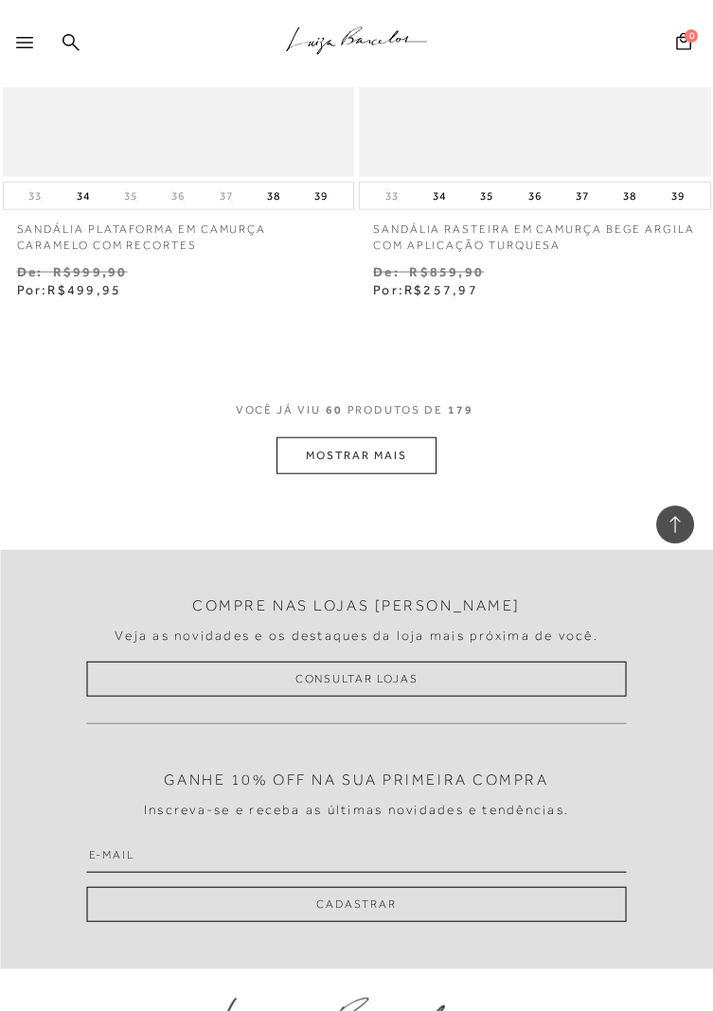
scroll to position [19872, 0]
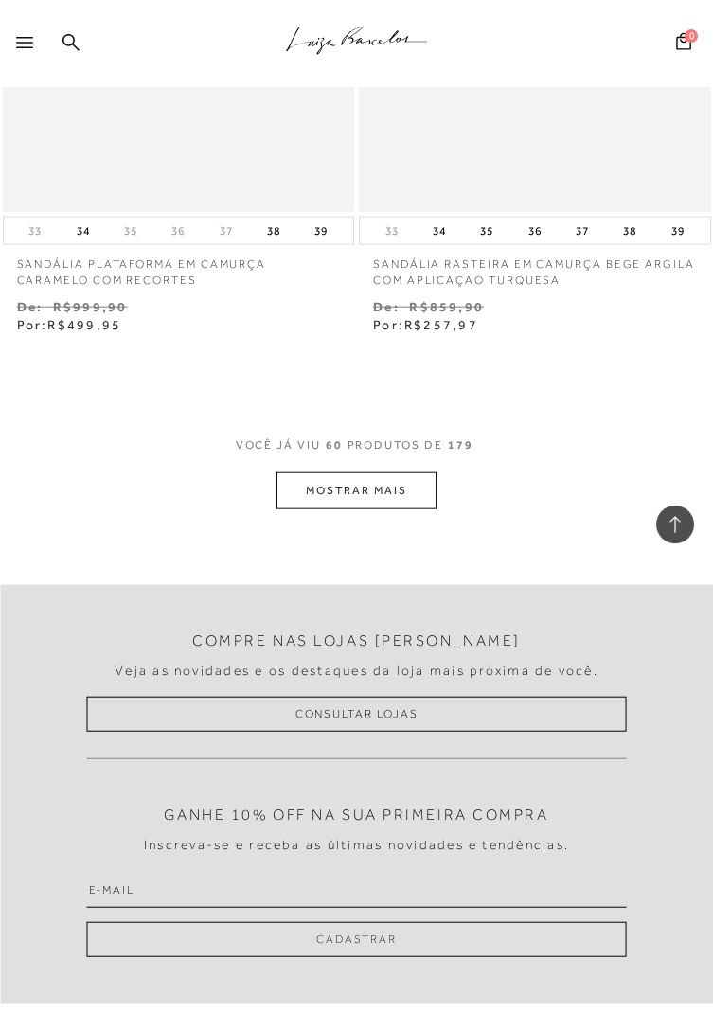
click at [408, 500] on button "MOSTRAR MAIS" at bounding box center [355, 490] width 159 height 37
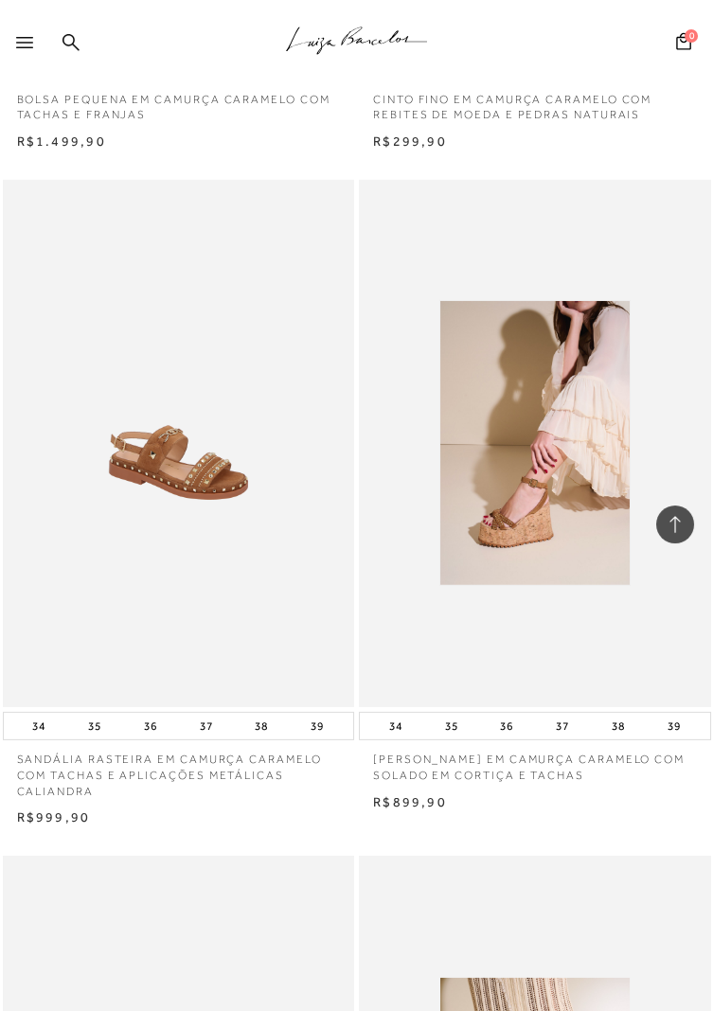
scroll to position [22053, 0]
click at [530, 539] on img at bounding box center [534, 444] width 189 height 284
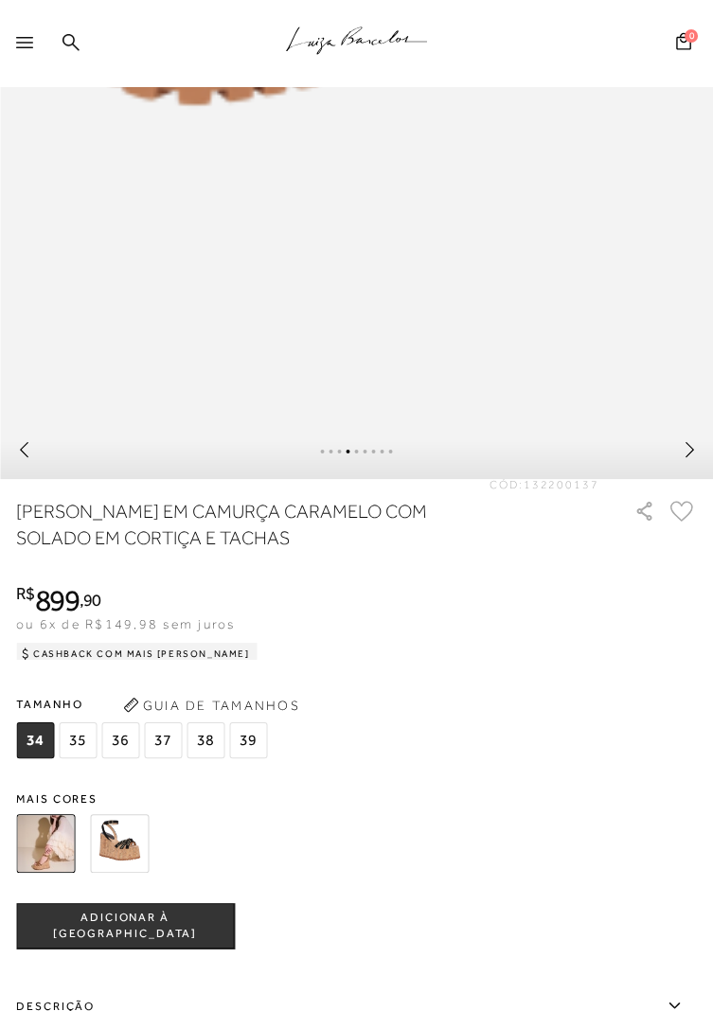
scroll to position [804, 0]
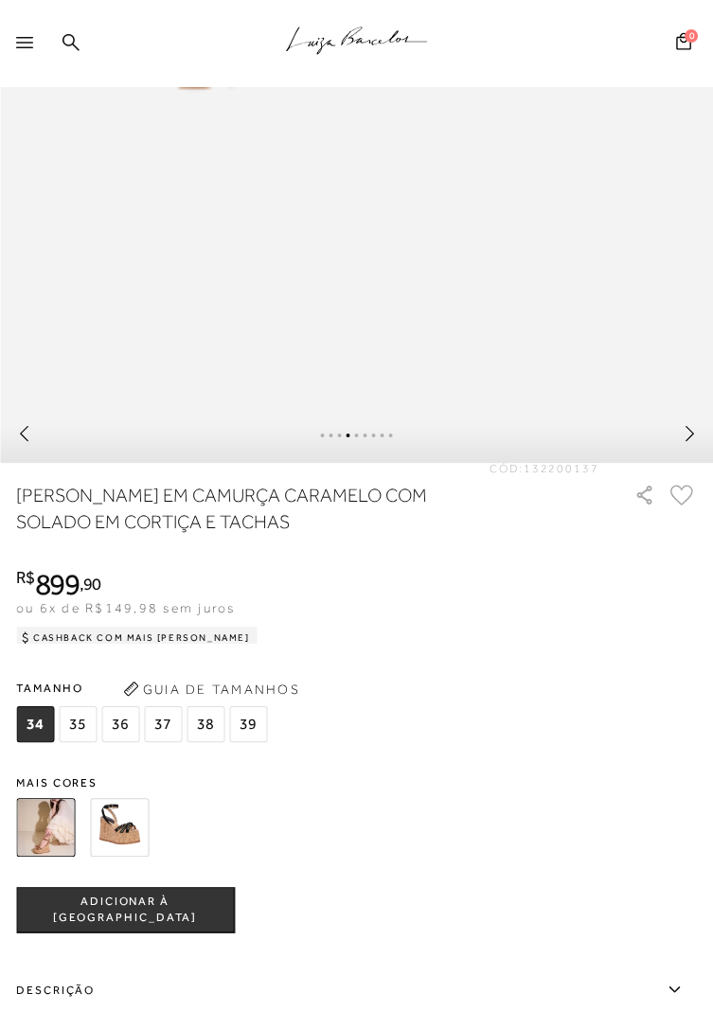
click at [74, 727] on span "35" at bounding box center [78, 724] width 38 height 36
click at [166, 905] on span "ADICIONAR À [GEOGRAPHIC_DATA]" at bounding box center [125, 909] width 216 height 33
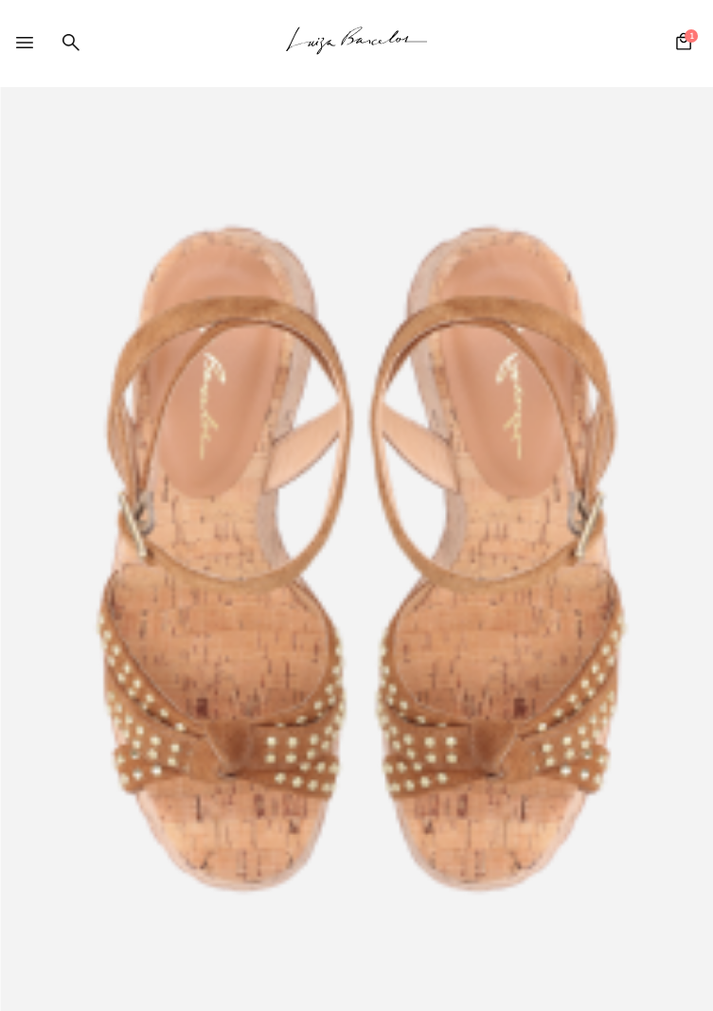
scroll to position [0, 0]
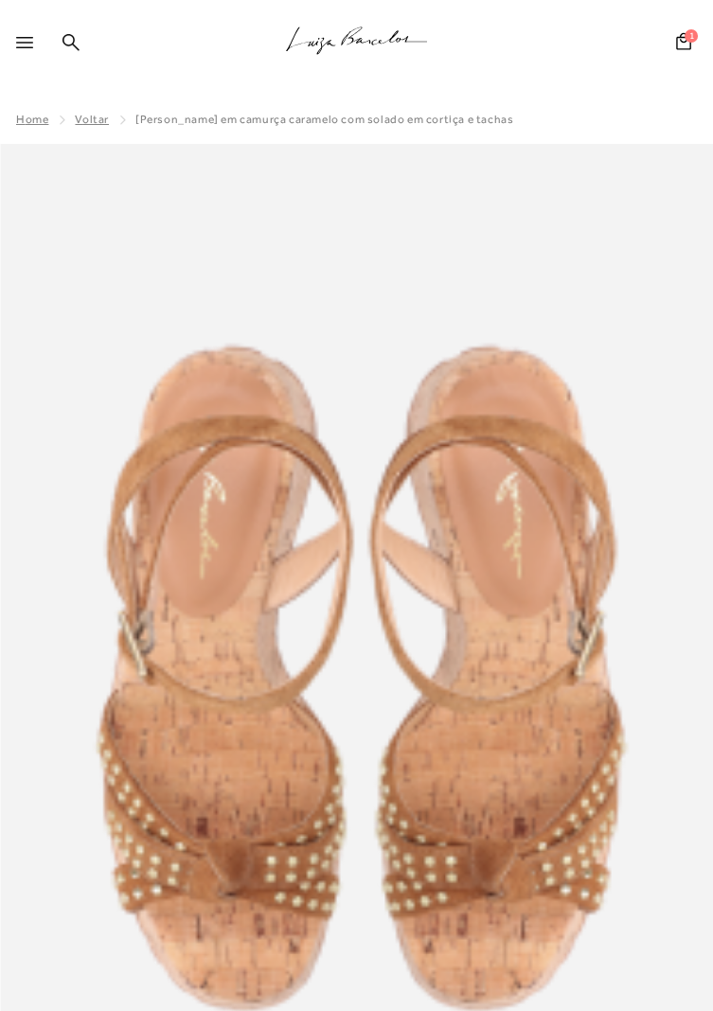
click at [92, 118] on span "Voltar" at bounding box center [92, 119] width 34 height 13
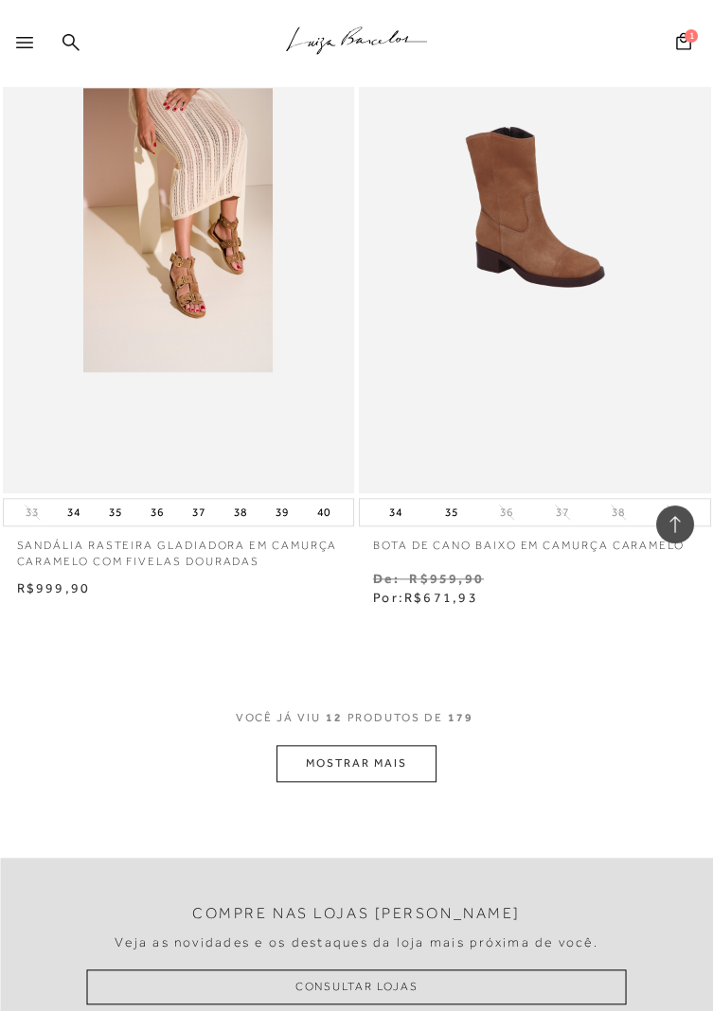
scroll to position [3509, 0]
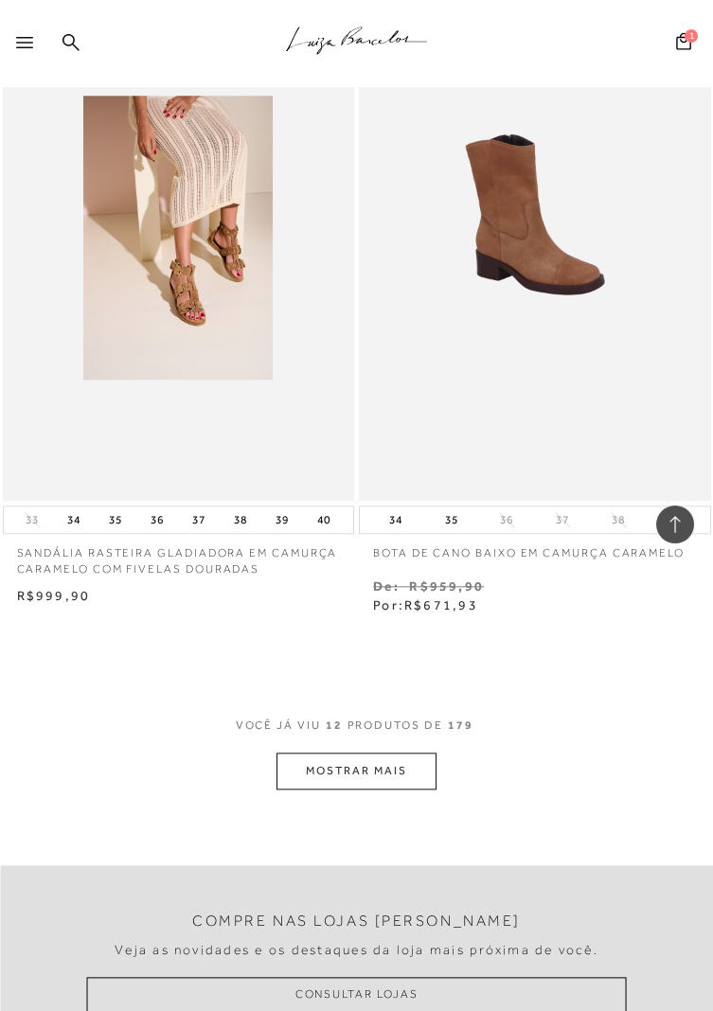
click at [408, 760] on button "MOSTRAR MAIS" at bounding box center [355, 770] width 159 height 37
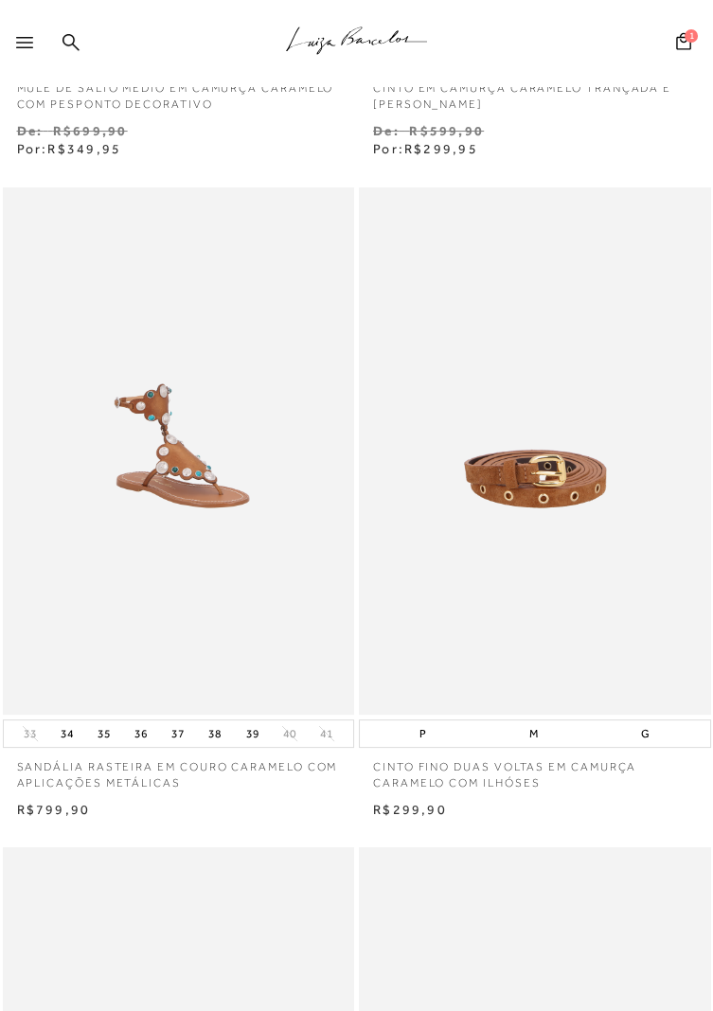
scroll to position [0, 0]
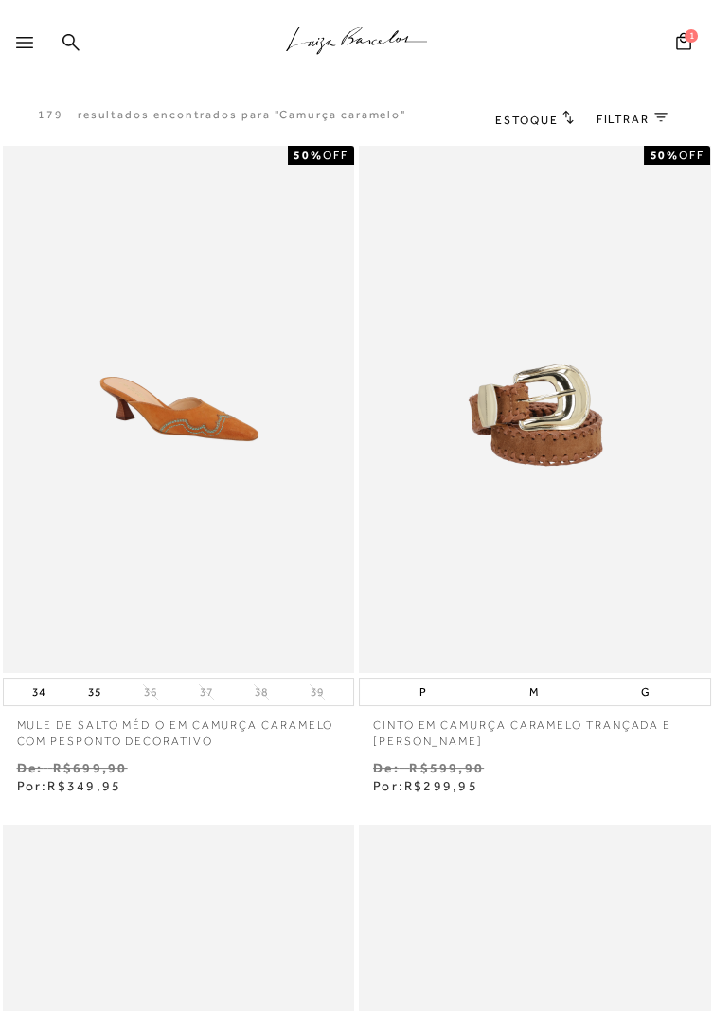
click at [643, 133] on div "Estoque Ordenar por Padrão" at bounding box center [592, 119] width 240 height 47
click at [628, 121] on span "FILTRAR" at bounding box center [622, 120] width 53 height 16
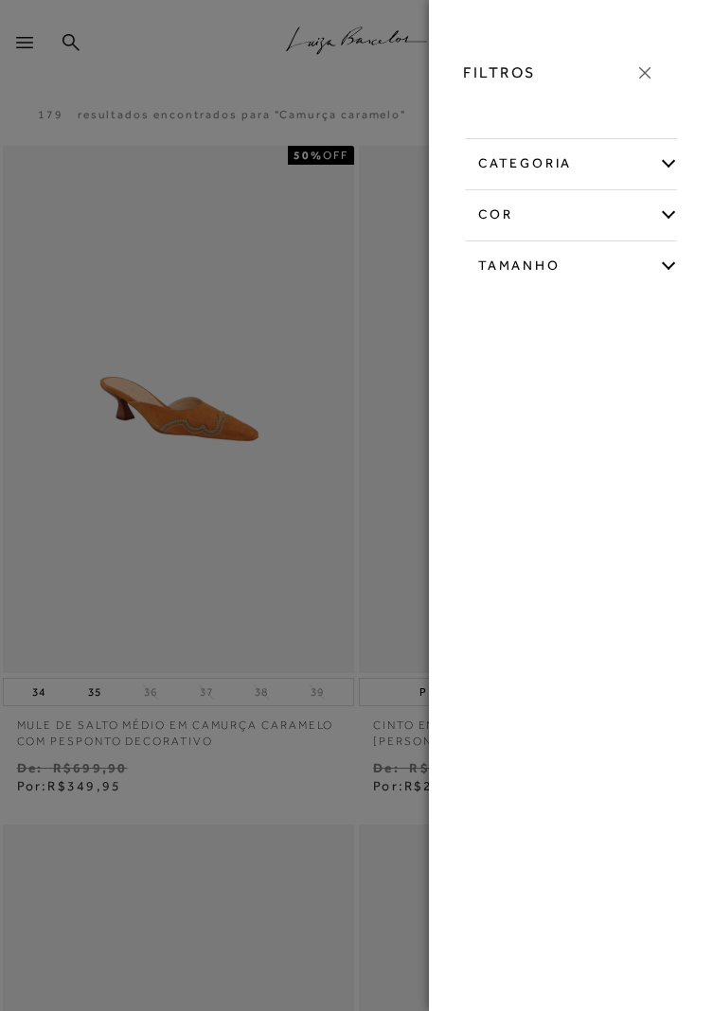
click at [663, 213] on div "cor" at bounding box center [571, 211] width 214 height 44
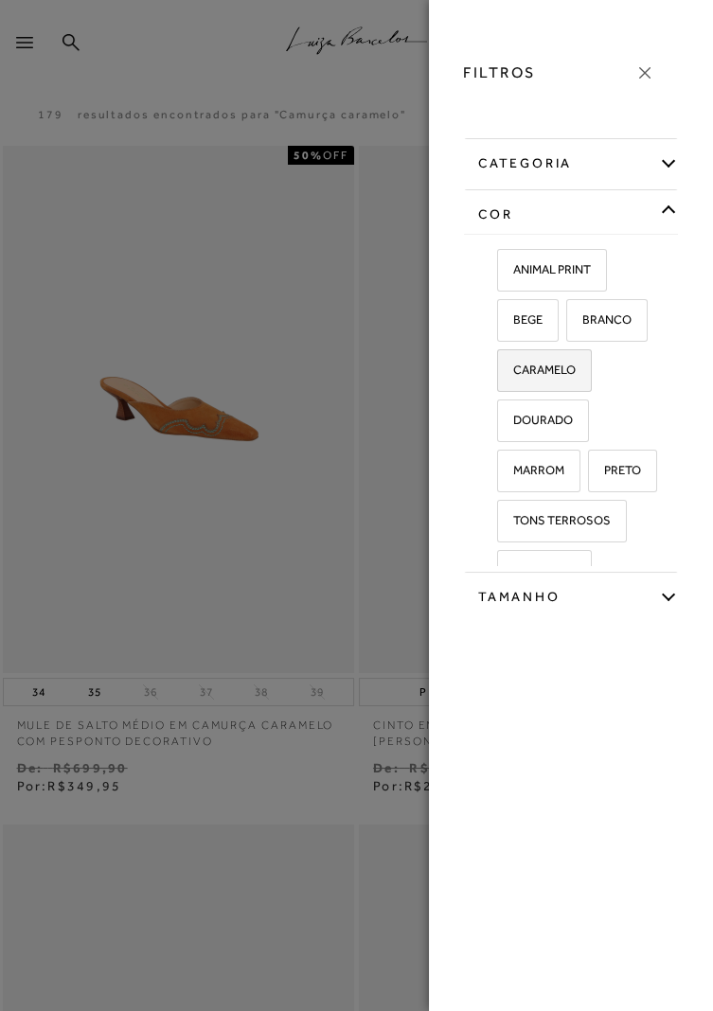
click at [570, 370] on span "CARAMELO" at bounding box center [537, 369] width 77 height 14
click at [513, 370] on input "CARAMELO" at bounding box center [503, 372] width 19 height 19
checkbox input "true"
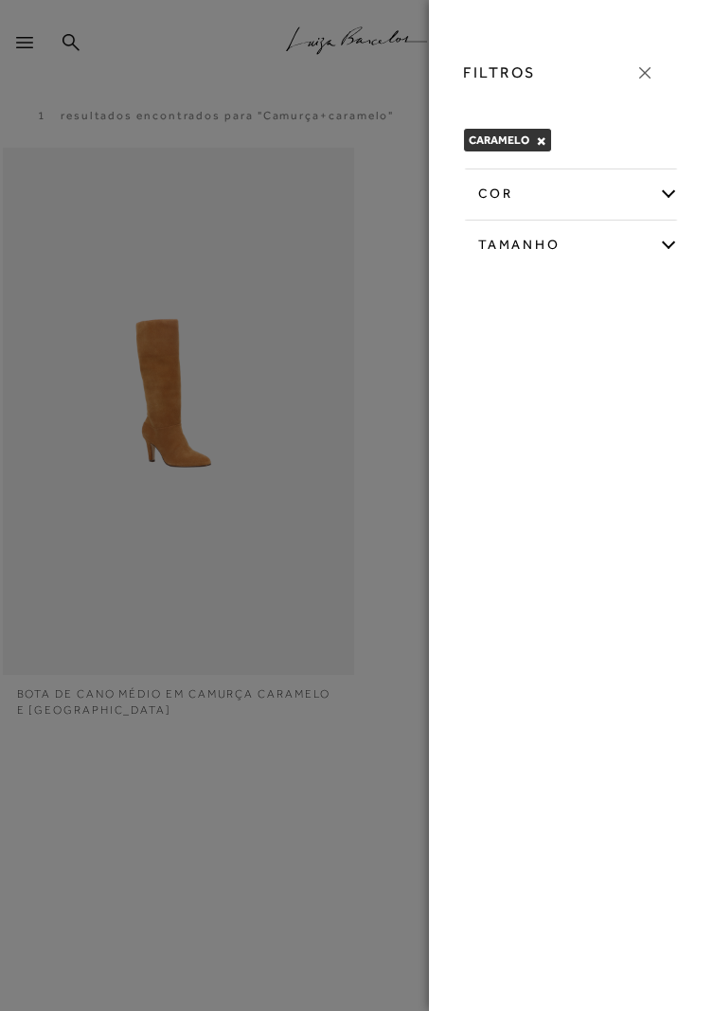
click at [421, 356] on div at bounding box center [356, 505] width 713 height 1011
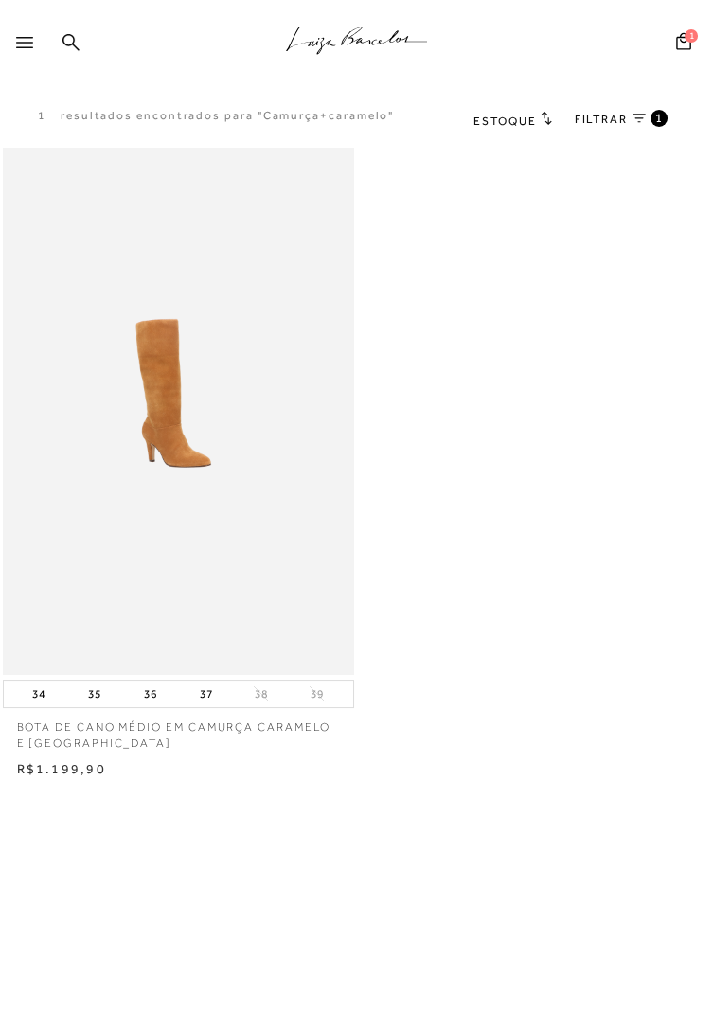
click at [645, 123] on link "FILTRAR 1" at bounding box center [620, 120] width 93 height 21
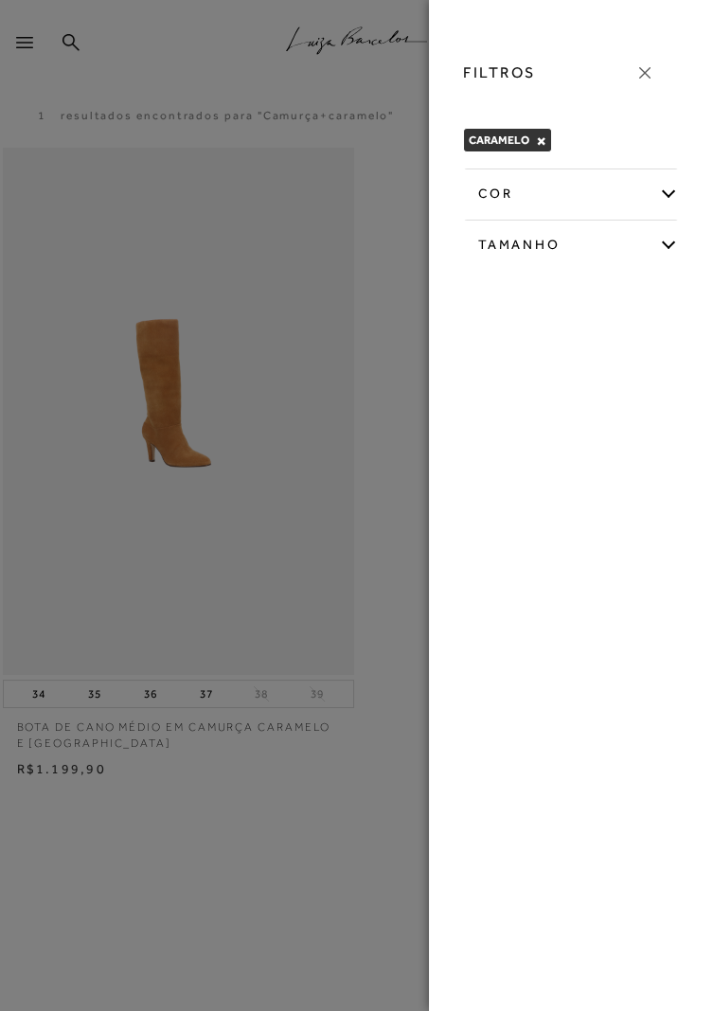
click at [548, 140] on div "CARAMELO ×" at bounding box center [507, 140] width 89 height 25
click at [537, 135] on button "×" at bounding box center [541, 140] width 10 height 13
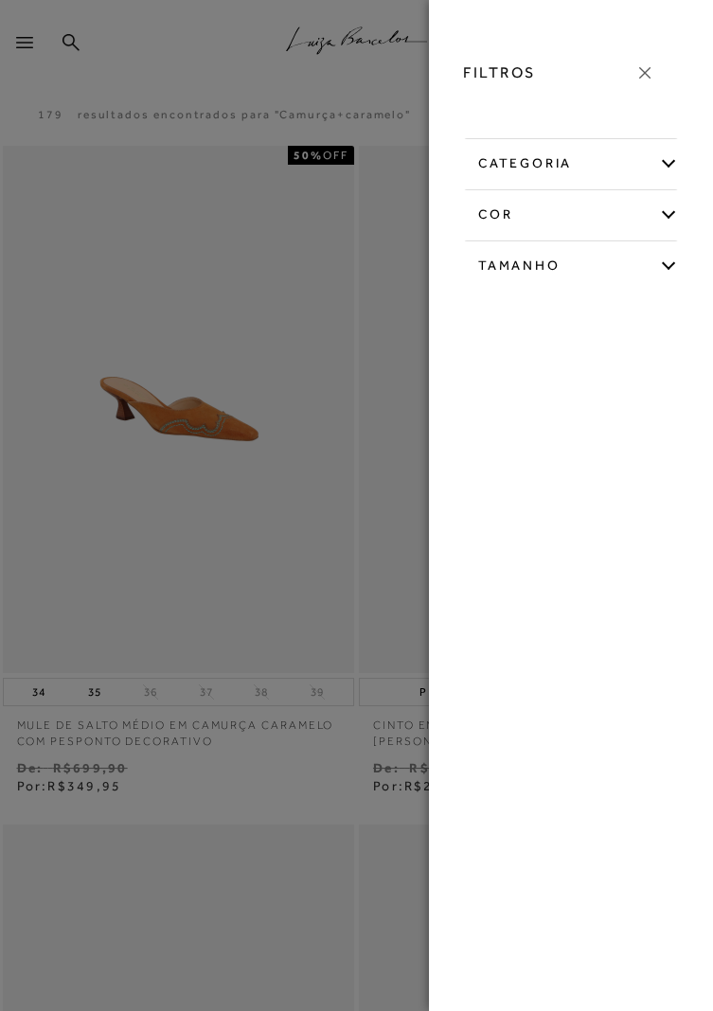
click at [662, 161] on div "categoria" at bounding box center [571, 160] width 214 height 44
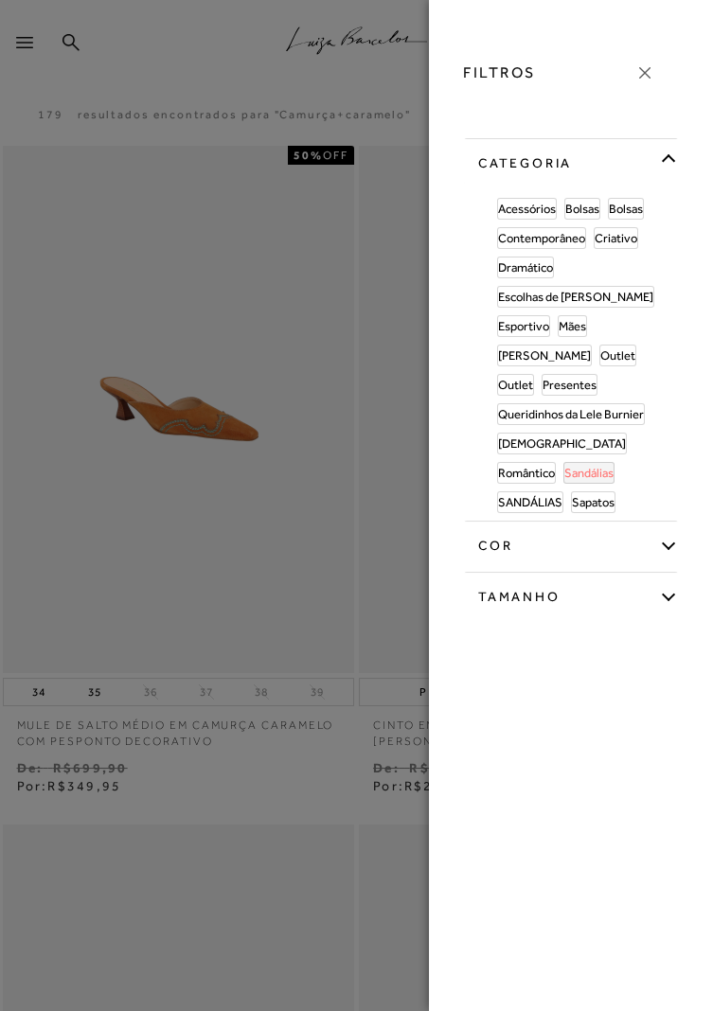
click at [564, 466] on span "Sandálias" at bounding box center [588, 473] width 49 height 14
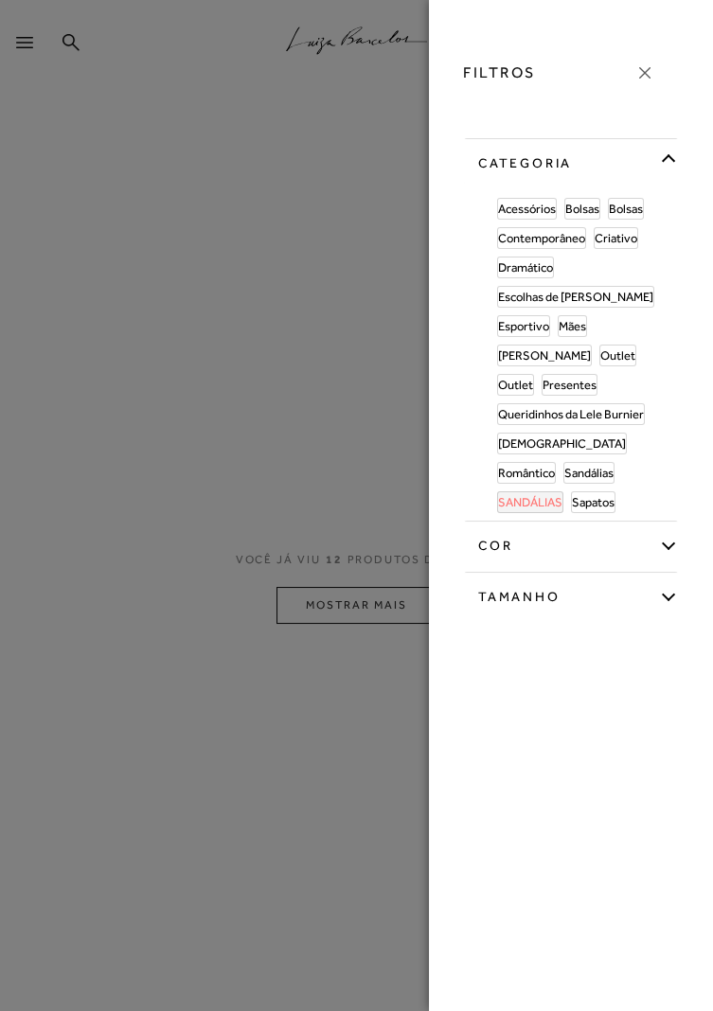
click at [562, 495] on span "SANDÁLIAS" at bounding box center [530, 502] width 64 height 14
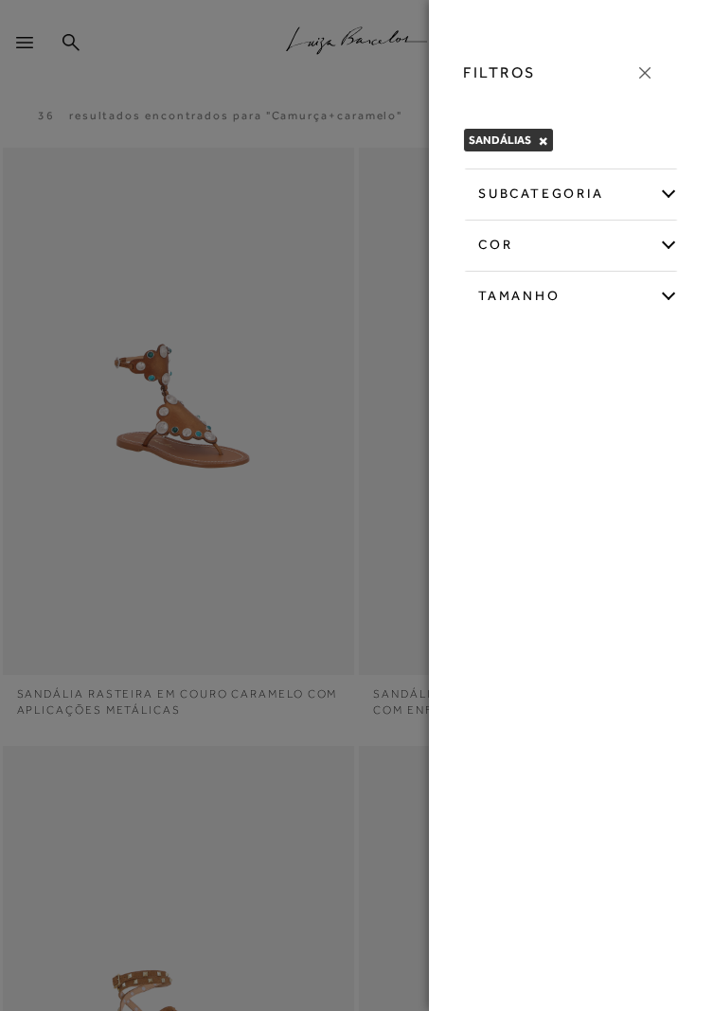
click at [341, 707] on div at bounding box center [356, 505] width 713 height 1011
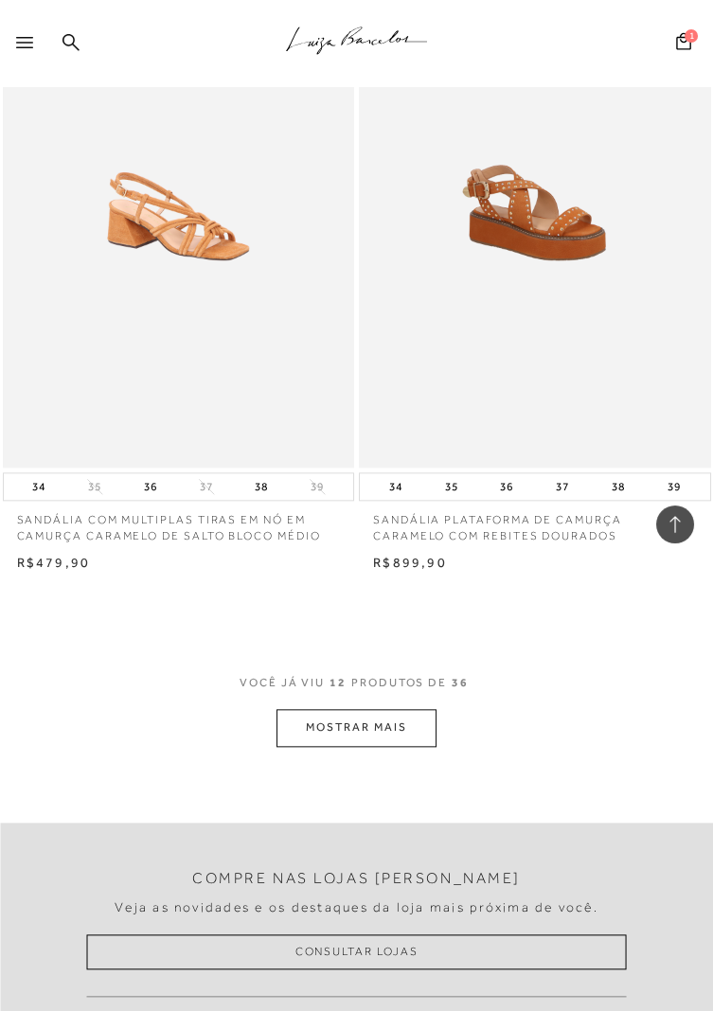
scroll to position [3508, 0]
click at [377, 730] on button "MOSTRAR MAIS" at bounding box center [355, 726] width 159 height 37
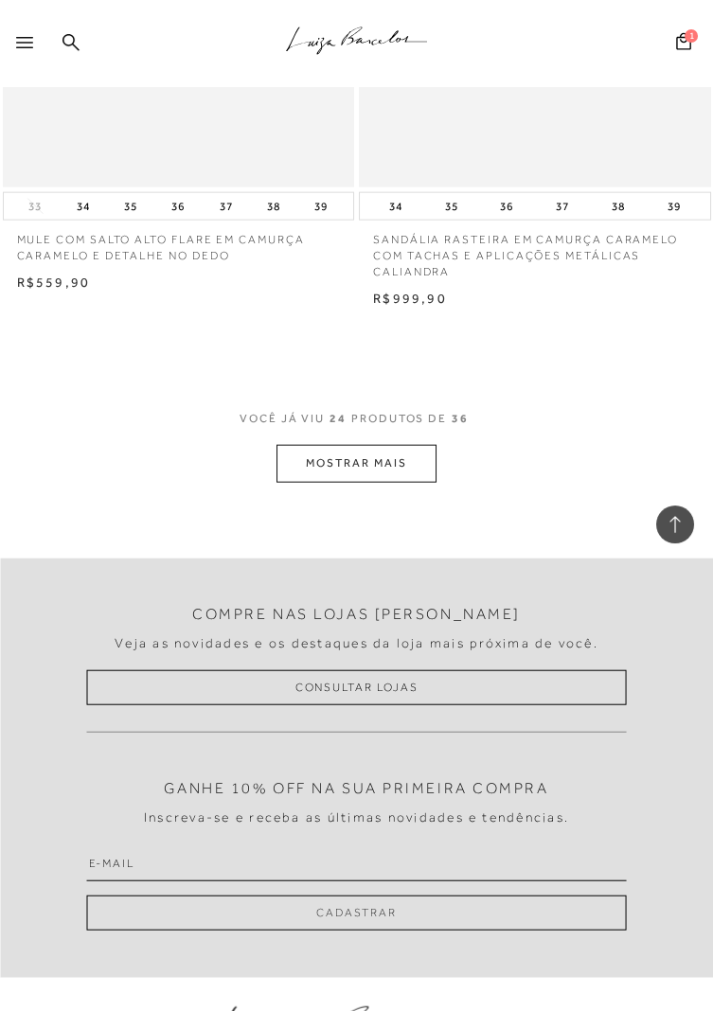
scroll to position [7780, 0]
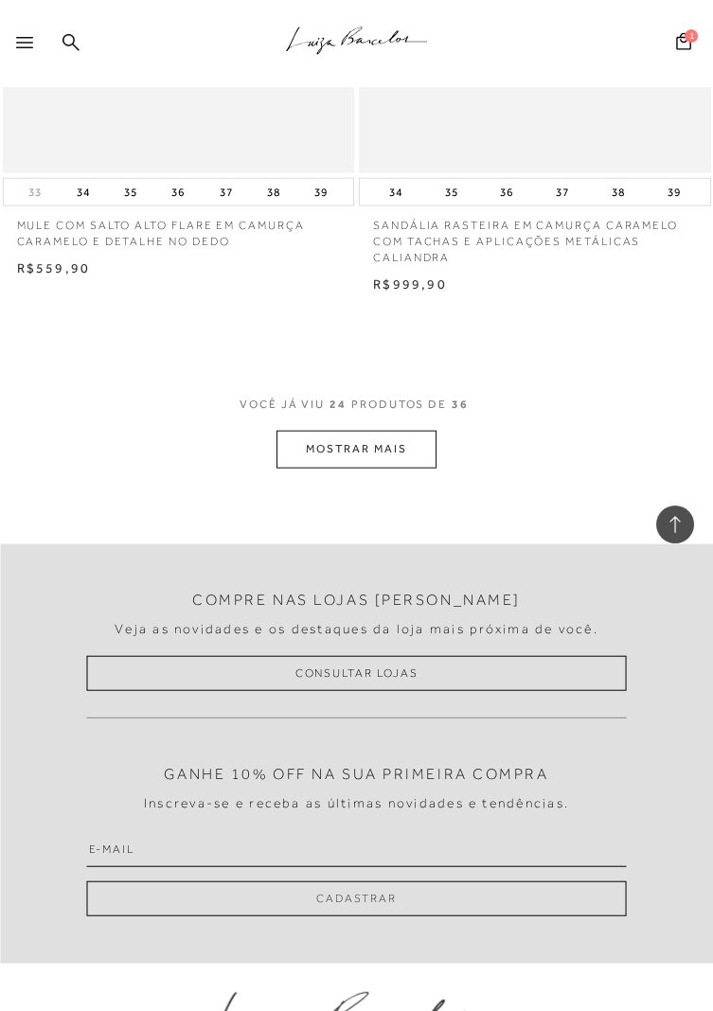
click at [405, 450] on button "MOSTRAR MAIS" at bounding box center [355, 449] width 159 height 37
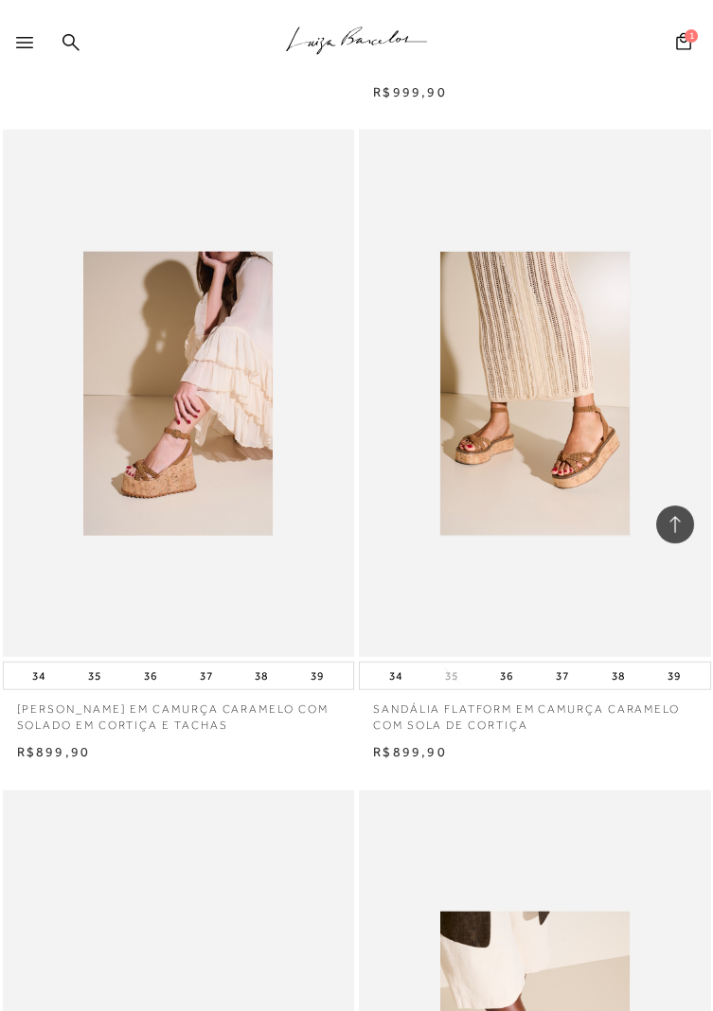
scroll to position [8033, 0]
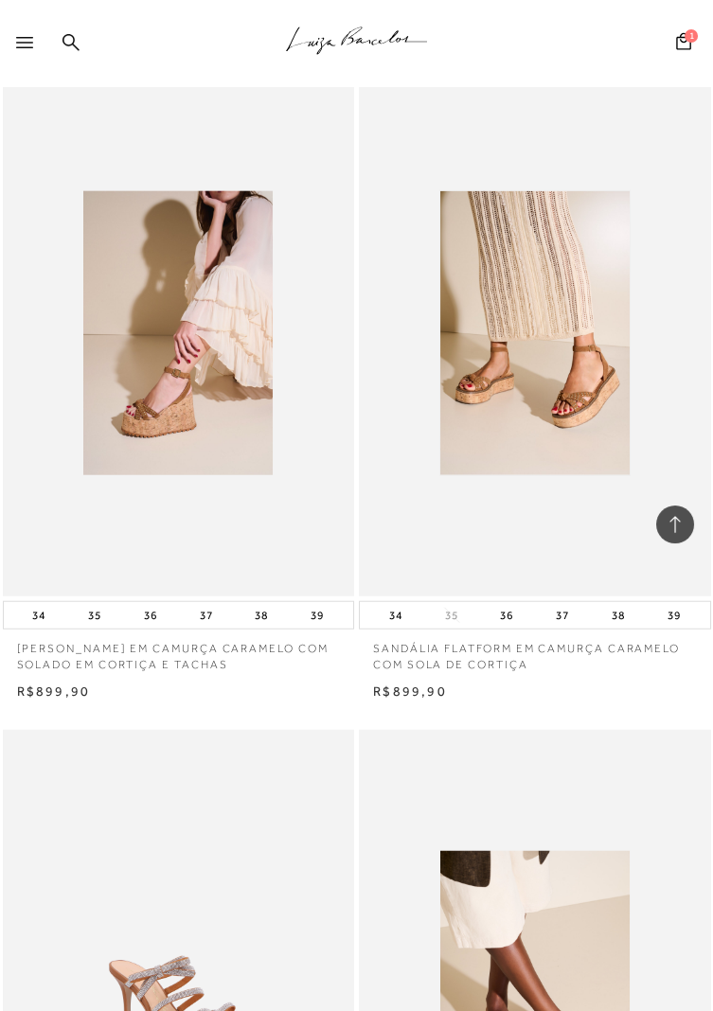
click at [583, 486] on div "SANDÁLIA FLATFORM EM CAMURÇA CARAMELO COM SOLA DE CORTIÇA" at bounding box center [535, 332] width 352 height 527
click at [685, 41] on icon at bounding box center [683, 40] width 15 height 17
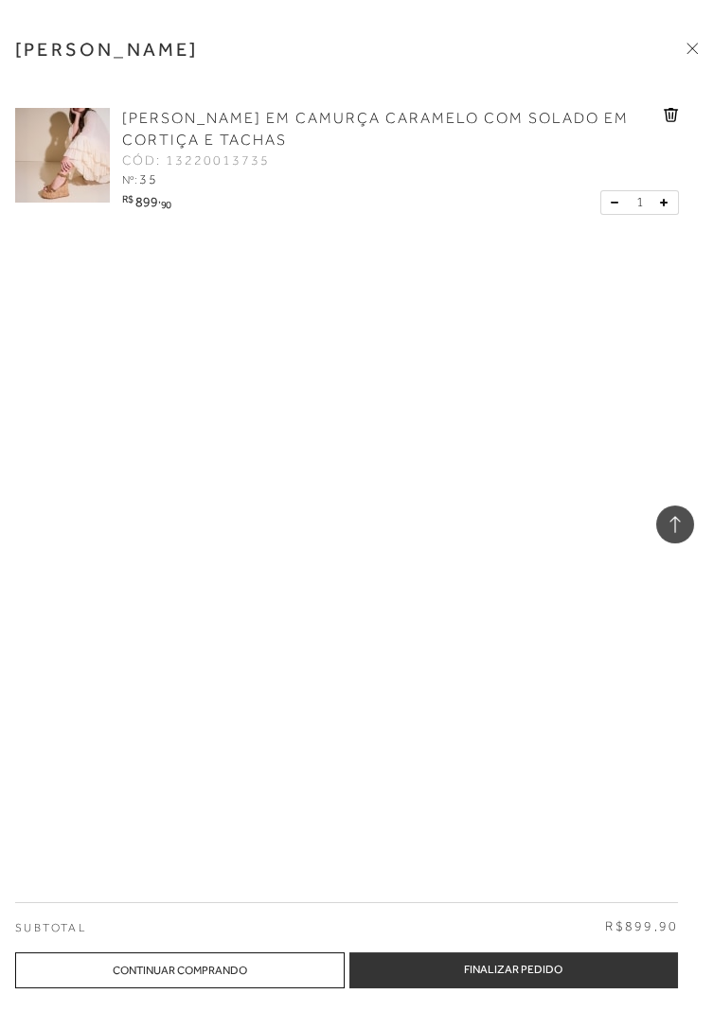
click at [72, 169] on img at bounding box center [62, 155] width 95 height 95
click at [52, 173] on img at bounding box center [62, 155] width 95 height 95
click at [339, 119] on span "[PERSON_NAME] EM CAMURÇA CARAMELO COM SOLADO EM CORTIÇA E TACHAS" at bounding box center [375, 129] width 506 height 39
click at [443, 118] on span "[PERSON_NAME] EM CAMURÇA CARAMELO COM SOLADO EM CORTIÇA E TACHAS" at bounding box center [375, 129] width 506 height 39
click at [233, 120] on span "[PERSON_NAME] EM CAMURÇA CARAMELO COM SOLADO EM CORTIÇA E TACHAS" at bounding box center [375, 129] width 506 height 39
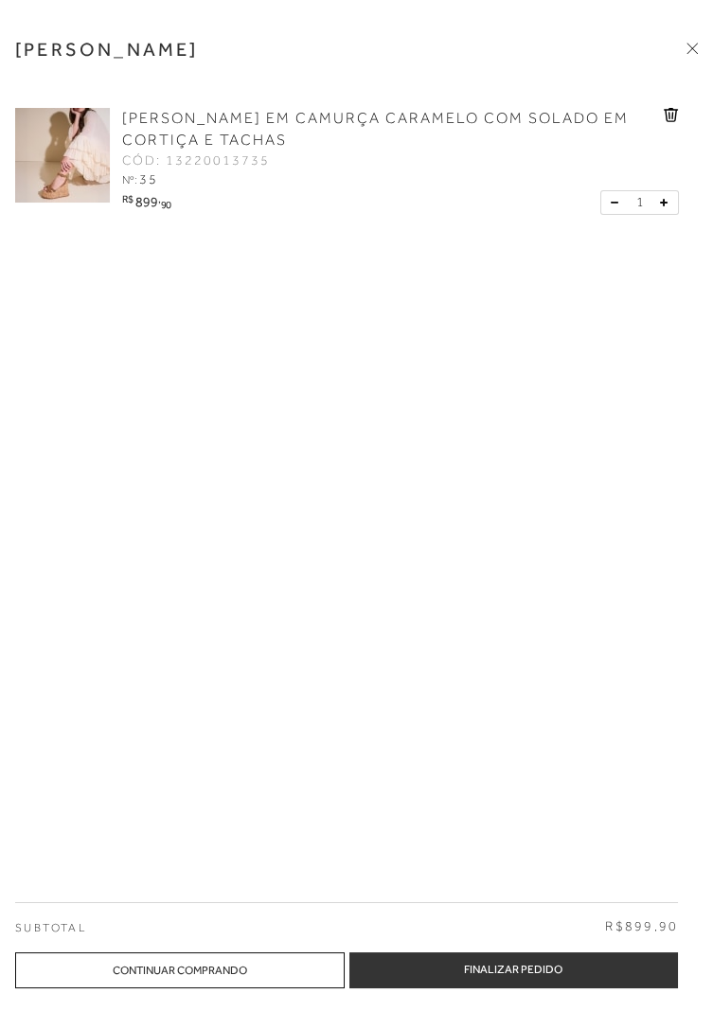
click at [231, 129] on link "[PERSON_NAME] EM CAMURÇA CARAMELO COM SOLADO EM CORTIÇA E TACHAS" at bounding box center [390, 130] width 537 height 44
click at [238, 118] on span "[PERSON_NAME] EM CAMURÇA CARAMELO COM SOLADO EM CORTIÇA E TACHAS" at bounding box center [375, 129] width 506 height 39
click at [125, 194] on icon "R$" at bounding box center [127, 199] width 10 height 10
click at [79, 166] on img at bounding box center [62, 155] width 95 height 95
click at [189, 144] on span "[PERSON_NAME] EM CAMURÇA CARAMELO COM SOLADO EM CORTIÇA E TACHAS" at bounding box center [375, 129] width 506 height 39
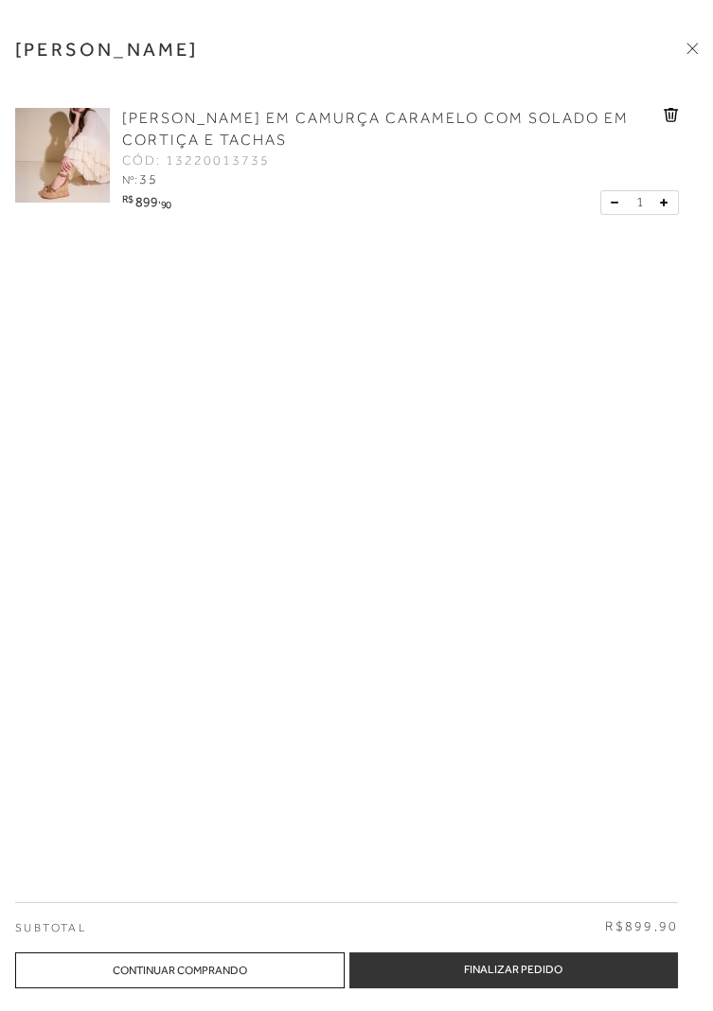
click at [213, 130] on link "[PERSON_NAME] EM CAMURÇA CARAMELO COM SOLADO EM CORTIÇA E TACHAS" at bounding box center [390, 130] width 537 height 44
click at [251, 133] on span "[PERSON_NAME] EM CAMURÇA CARAMELO COM SOLADO EM CORTIÇA E TACHAS" at bounding box center [375, 129] width 506 height 39
click at [608, 126] on span "[PERSON_NAME] EM CAMURÇA CARAMELO COM SOLADO EM CORTIÇA E TACHAS" at bounding box center [375, 129] width 506 height 39
click at [66, 152] on img at bounding box center [62, 155] width 95 height 95
click at [77, 145] on img at bounding box center [62, 155] width 95 height 95
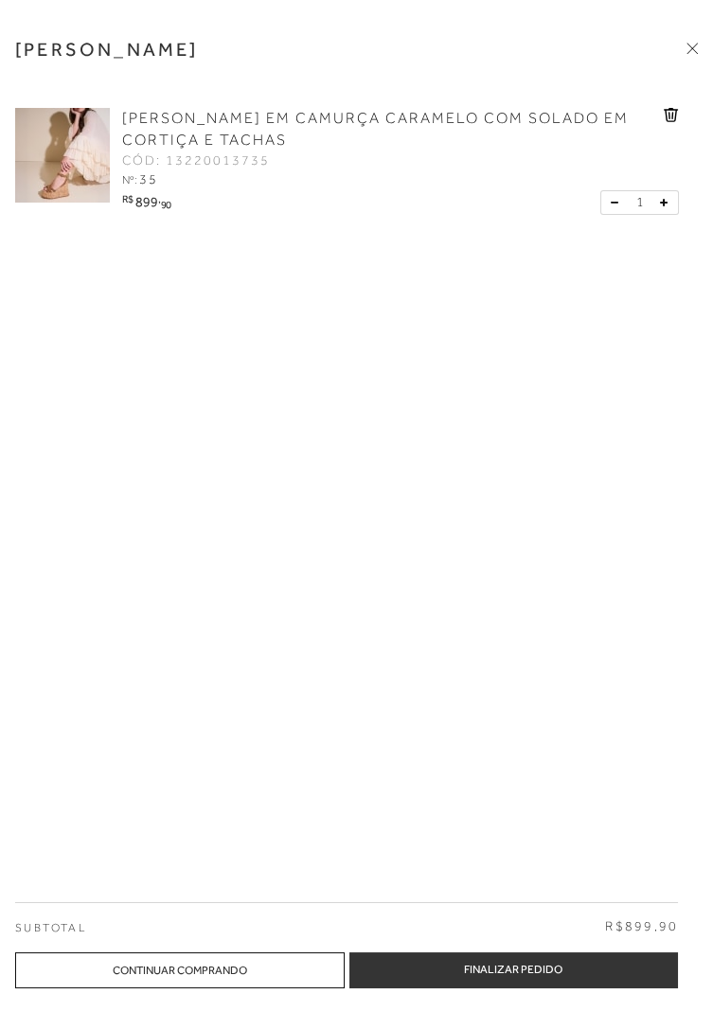
click at [698, 39] on div "[PERSON_NAME] [PERSON_NAME] EM CAMURÇA CARAMELO COM SOLADO EM CORTIÇA E TACHAS …" at bounding box center [356, 505] width 713 height 1011
click at [695, 47] on icon at bounding box center [691, 48] width 11 height 11
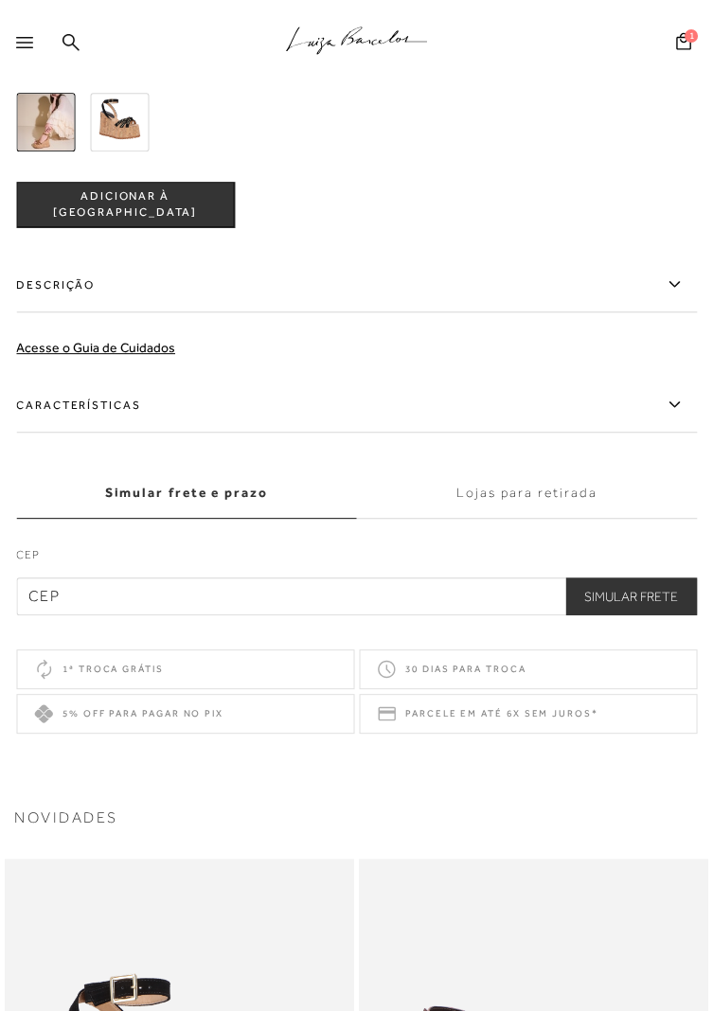
scroll to position [1552, 0]
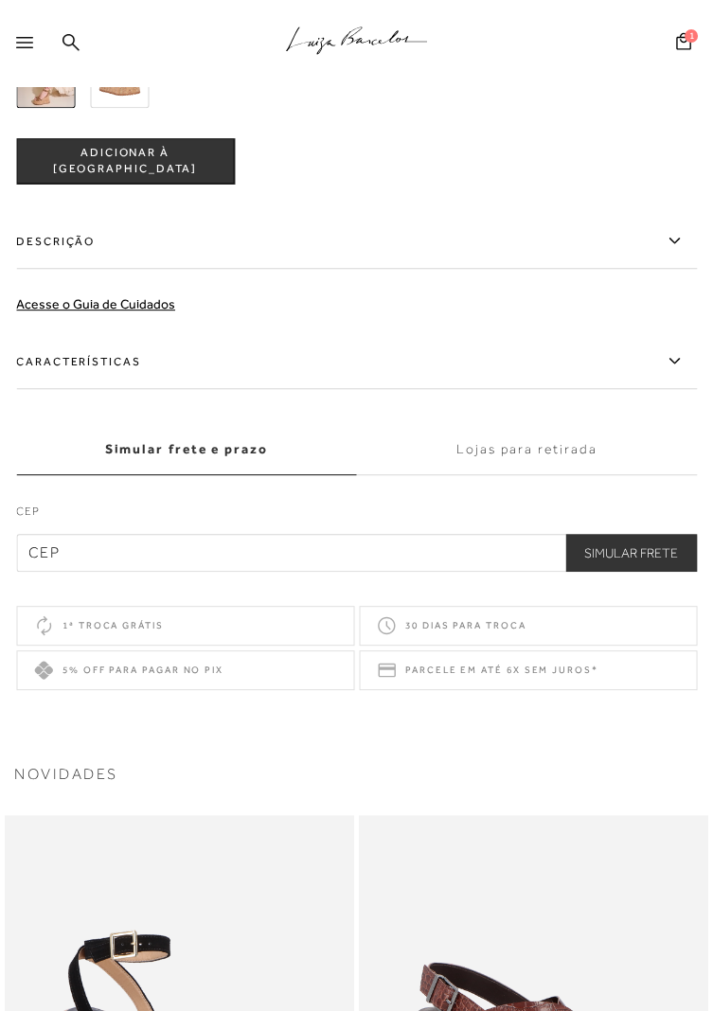
click at [477, 356] on label "Características" at bounding box center [356, 361] width 680 height 55
click at [0, 0] on input "Características" at bounding box center [0, 0] width 0 height 0
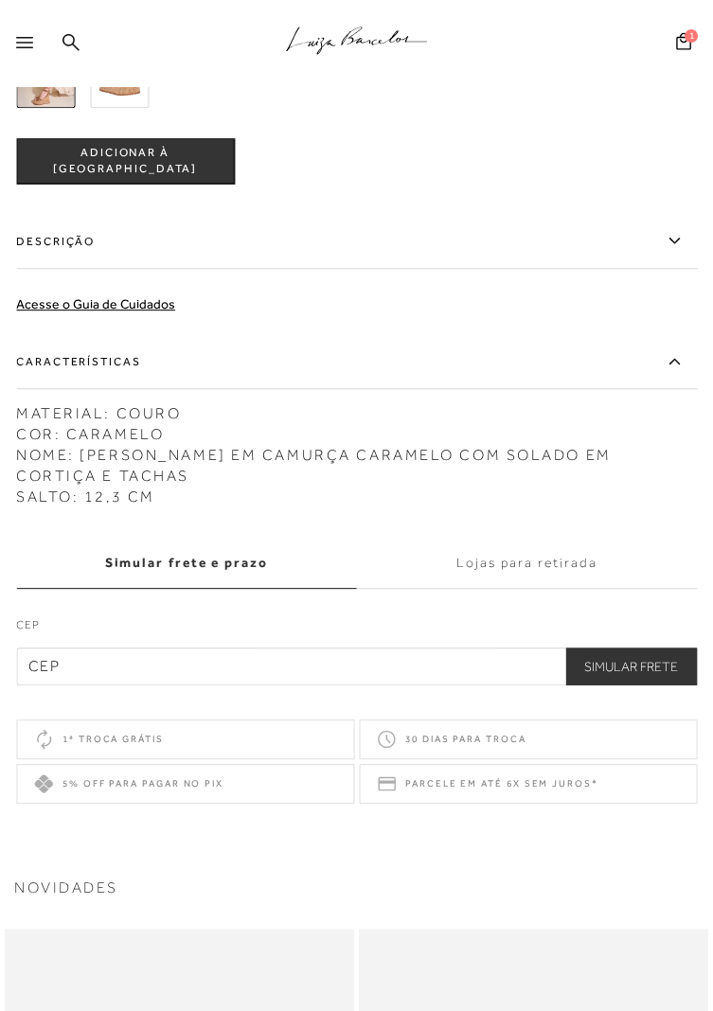
click at [550, 247] on label "Descrição" at bounding box center [356, 241] width 680 height 55
click at [0, 0] on input "Descrição" at bounding box center [0, 0] width 0 height 0
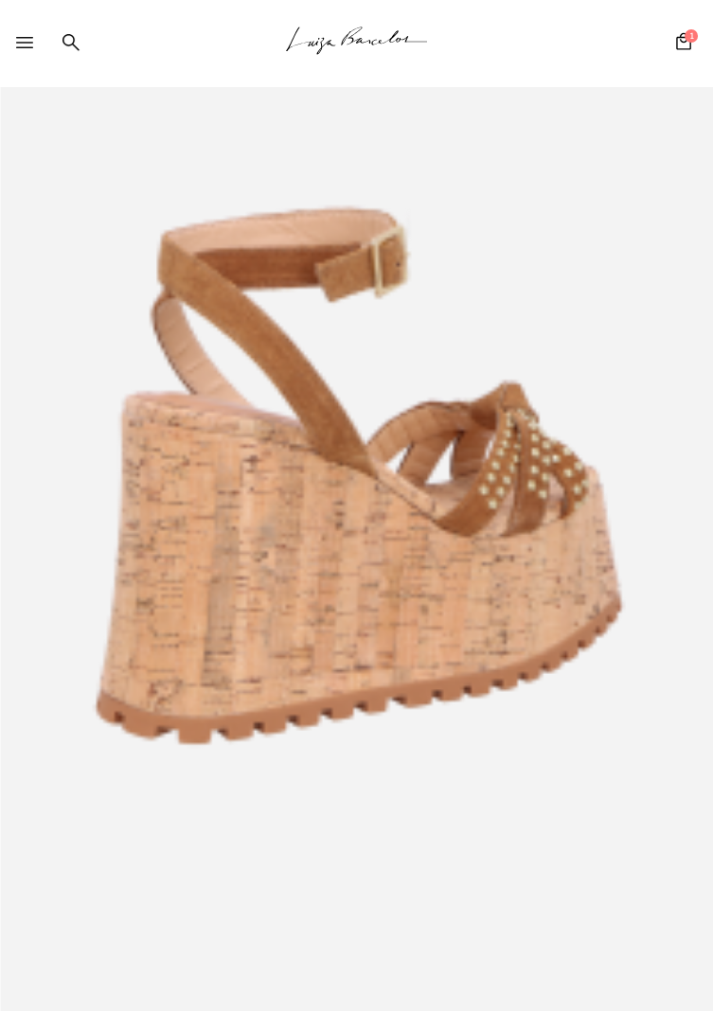
scroll to position [149, 0]
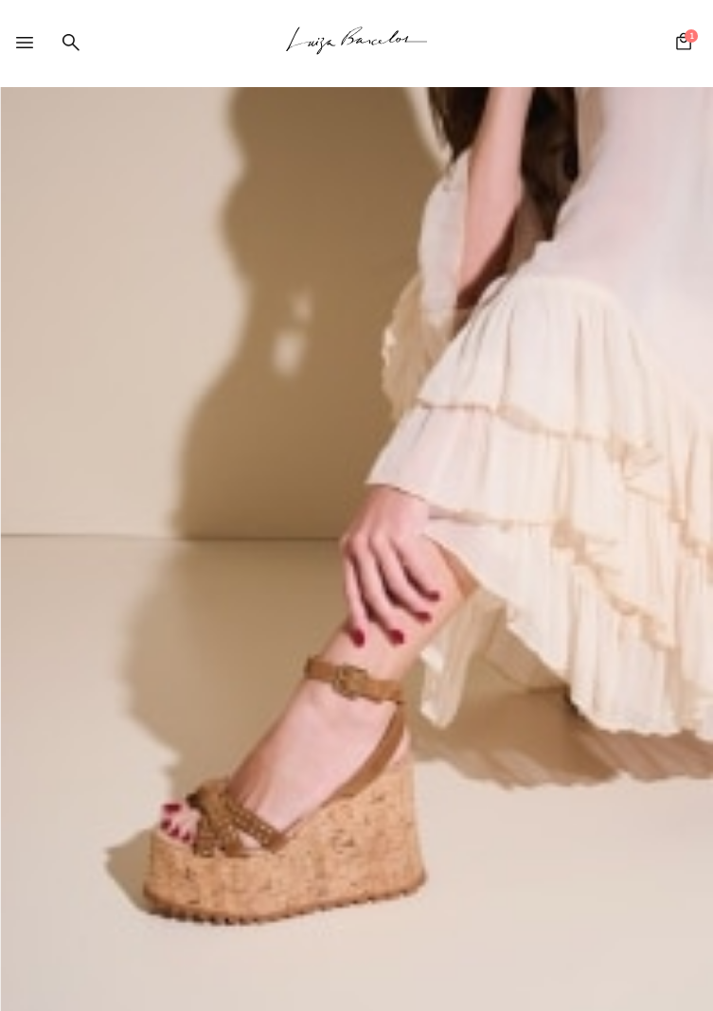
click at [683, 43] on icon at bounding box center [683, 41] width 15 height 18
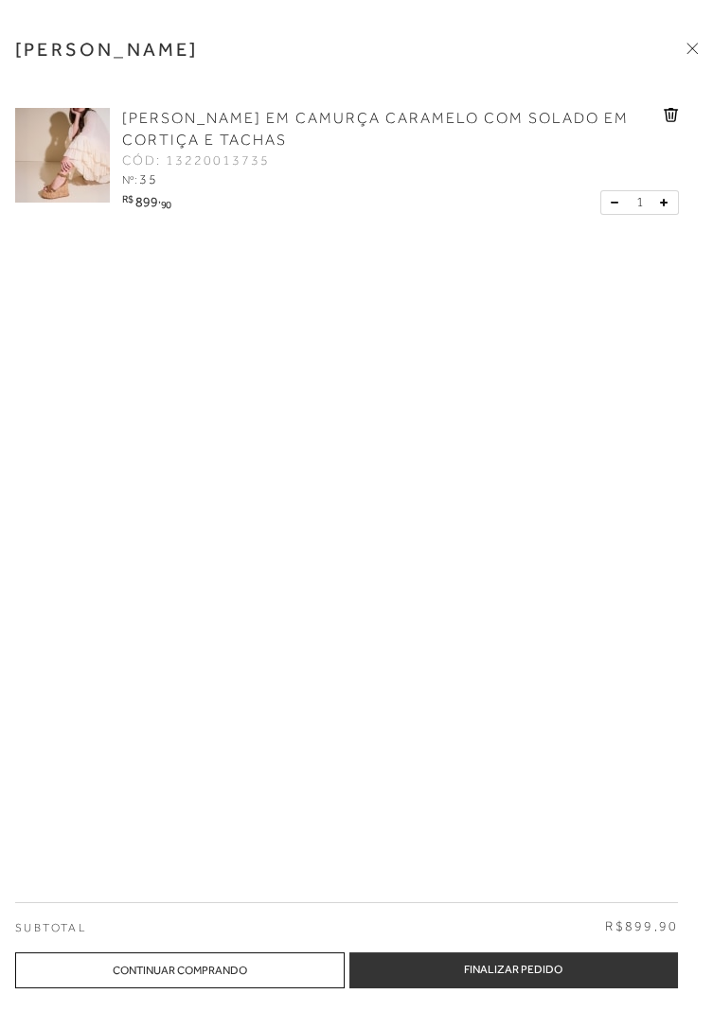
click at [485, 105] on div "[PERSON_NAME] EM CAMURÇA CARAMELO COM SOLADO EM CORTIÇA E TACHAS CÓD: 132200137…" at bounding box center [346, 166] width 663 height 154
click at [509, 116] on span "[PERSON_NAME] EM CAMURÇA CARAMELO COM SOLADO EM CORTIÇA E TACHAS" at bounding box center [375, 129] width 506 height 39
click at [204, 124] on span "[PERSON_NAME] EM CAMURÇA CARAMELO COM SOLADO EM CORTIÇA E TACHAS" at bounding box center [375, 129] width 506 height 39
click at [684, 34] on div "[PERSON_NAME] [PERSON_NAME] EM CAMURÇA CARAMELO COM SOLADO EM CORTIÇA E TACHAS …" at bounding box center [356, 505] width 713 height 1011
click at [695, 44] on icon at bounding box center [695, 46] width 6 height 6
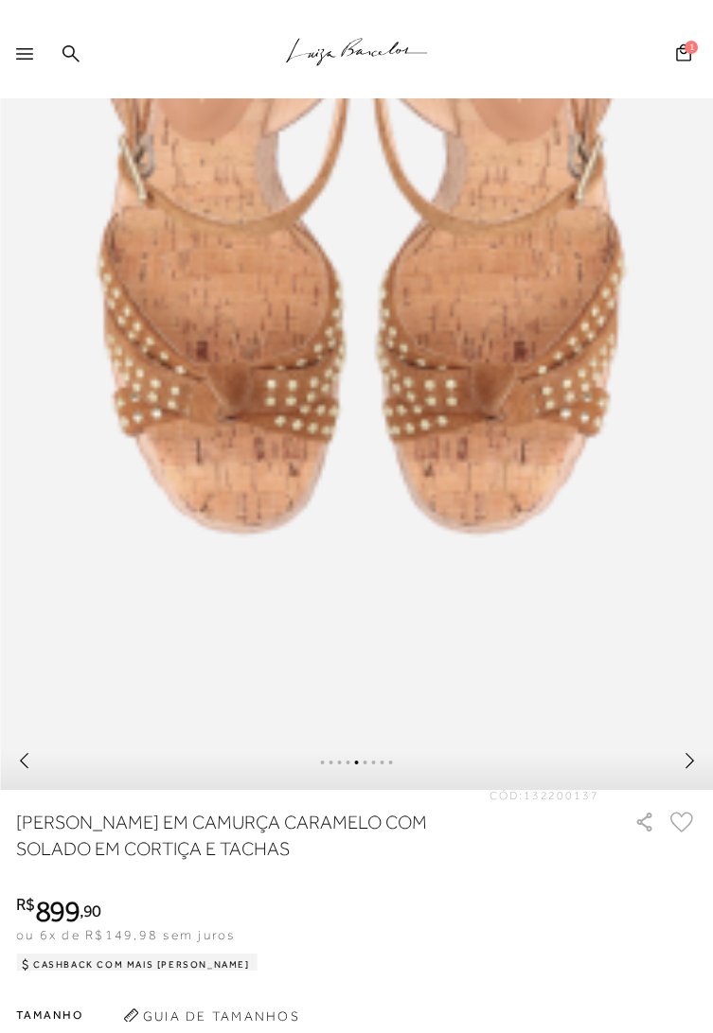
scroll to position [0, 0]
